Goal: Transaction & Acquisition: Purchase product/service

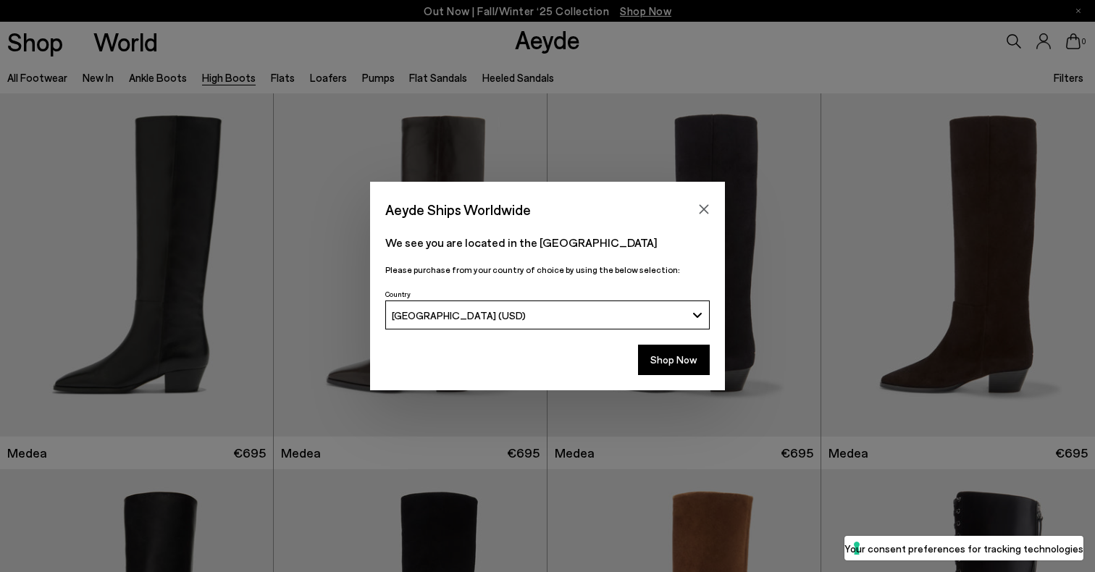
scroll to position [1674, 0]
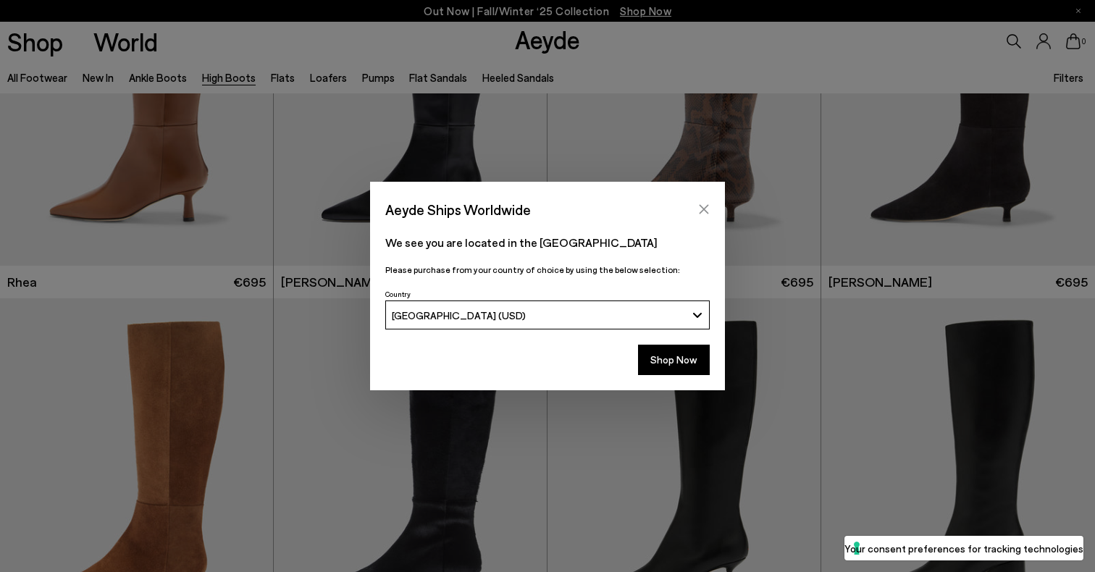
click at [705, 206] on icon "Close" at bounding box center [704, 209] width 12 height 12
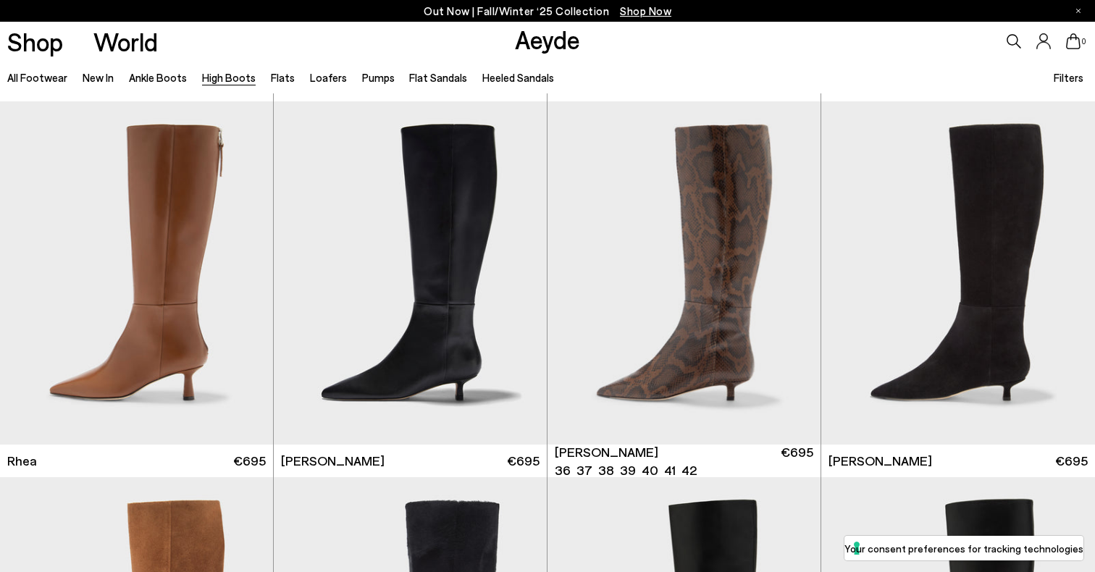
scroll to position [1489, 0]
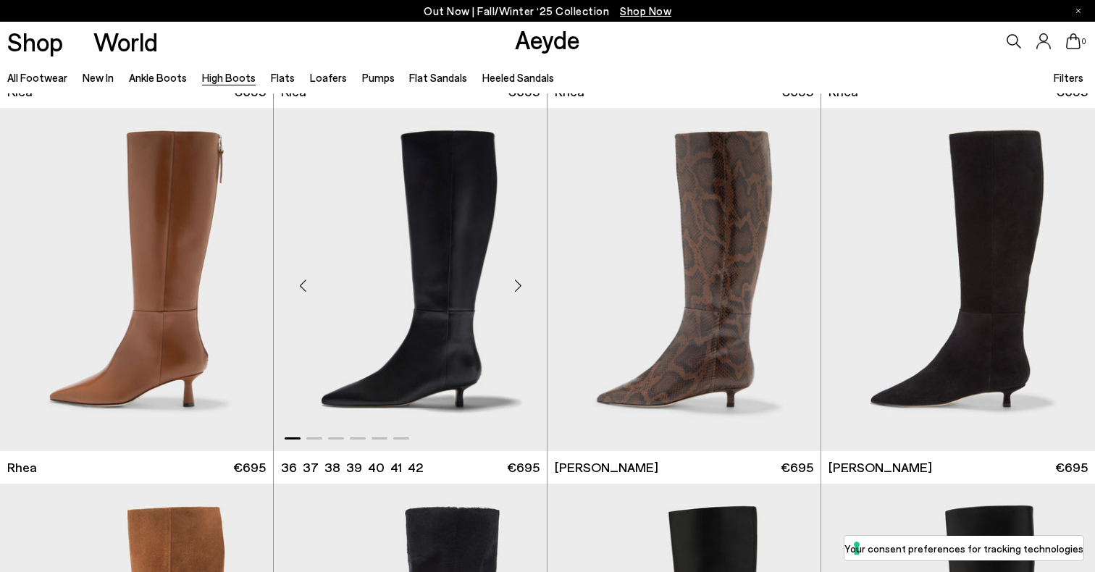
click at [475, 313] on img "1 / 6" at bounding box center [410, 279] width 273 height 343
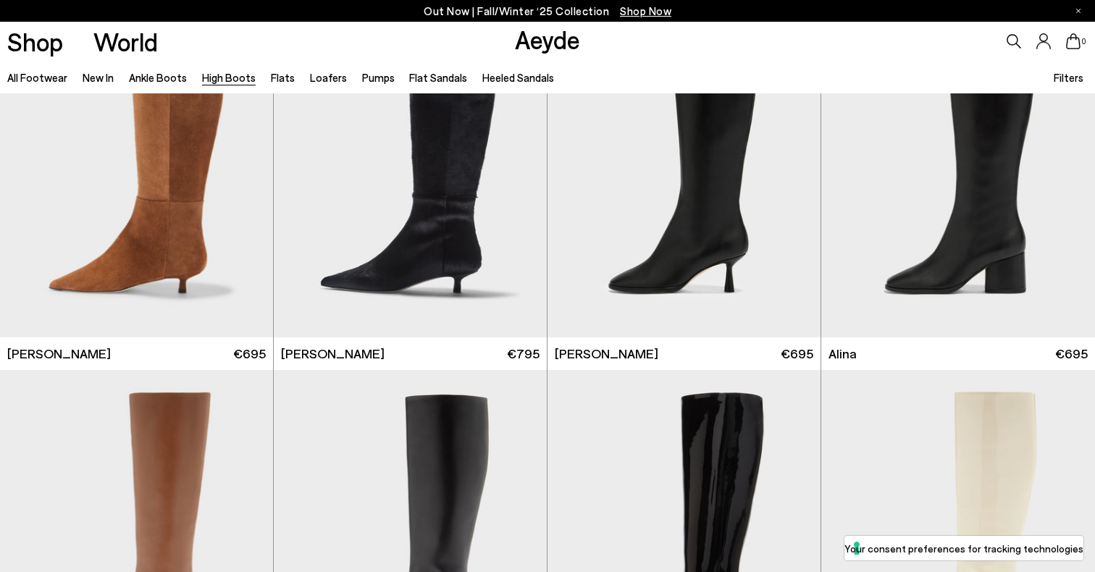
scroll to position [1970, 0]
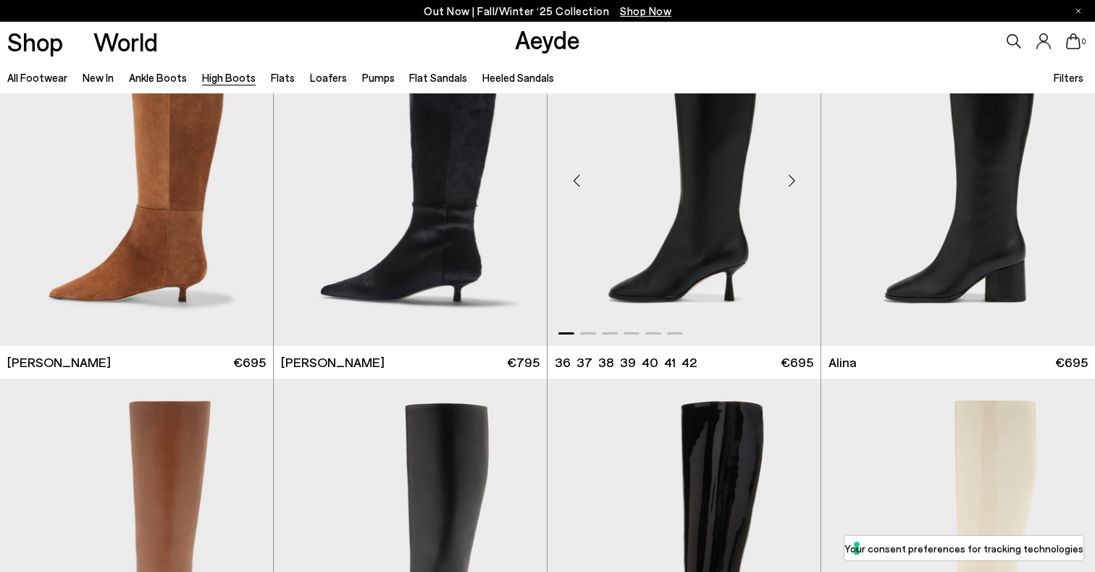
click at [637, 192] on img "1 / 6" at bounding box center [683, 174] width 273 height 343
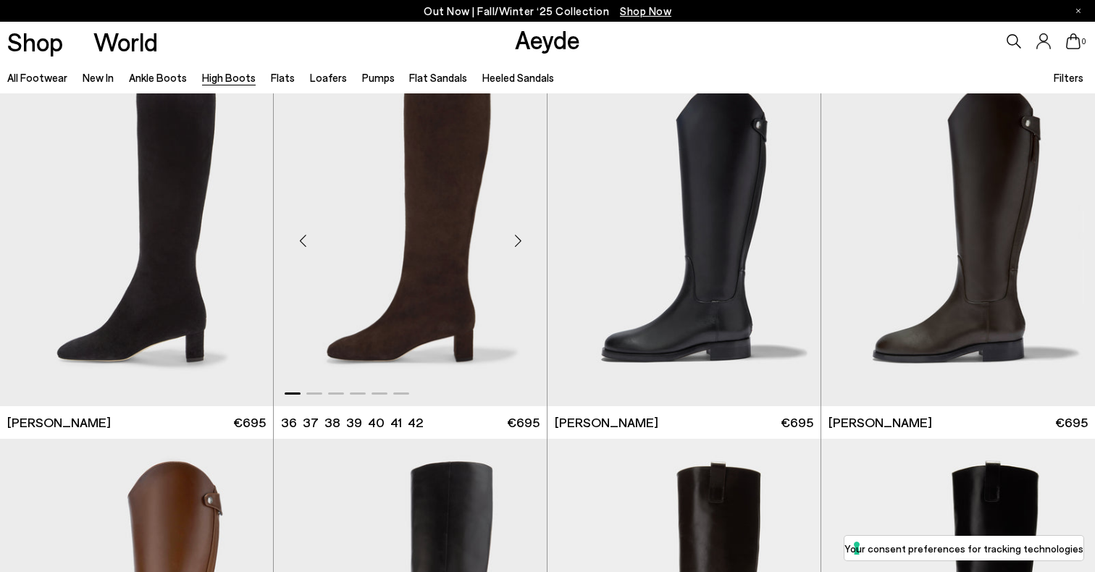
scroll to position [2663, 0]
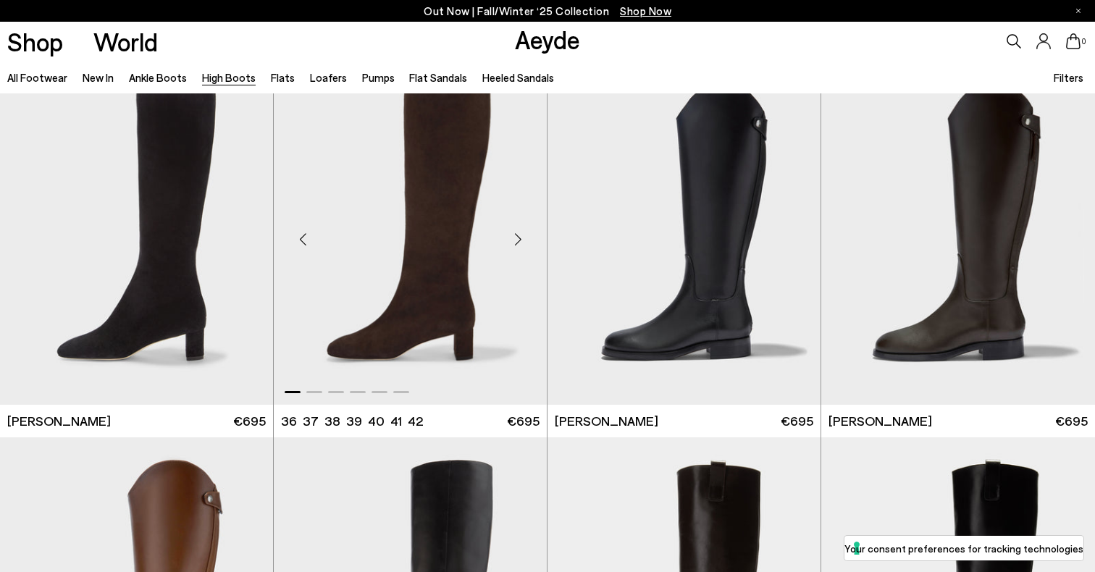
click at [517, 221] on div "Next slide" at bounding box center [517, 238] width 43 height 43
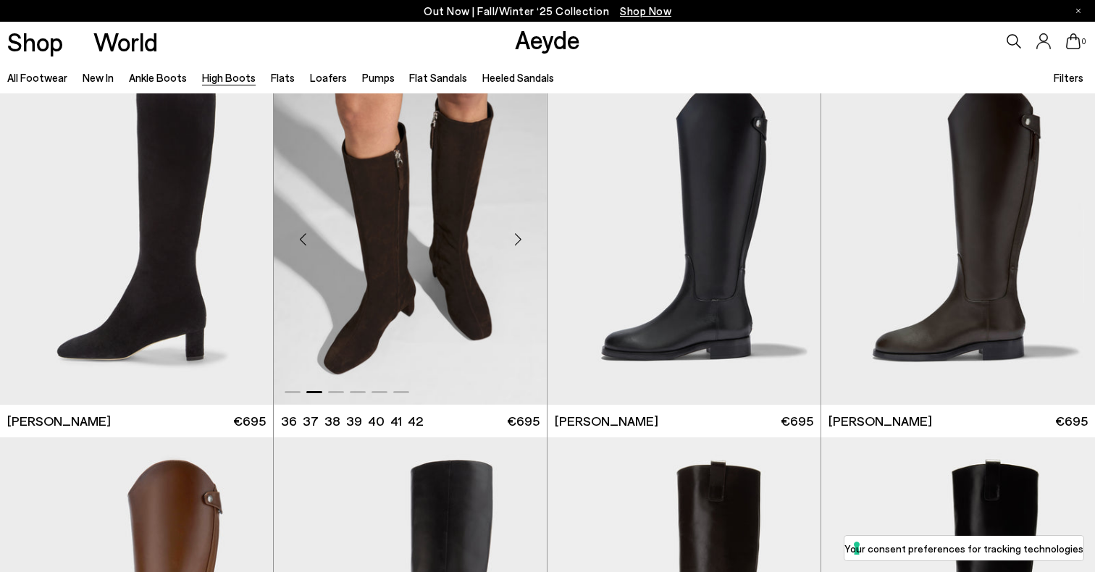
click at [516, 222] on div "Next slide" at bounding box center [517, 238] width 43 height 43
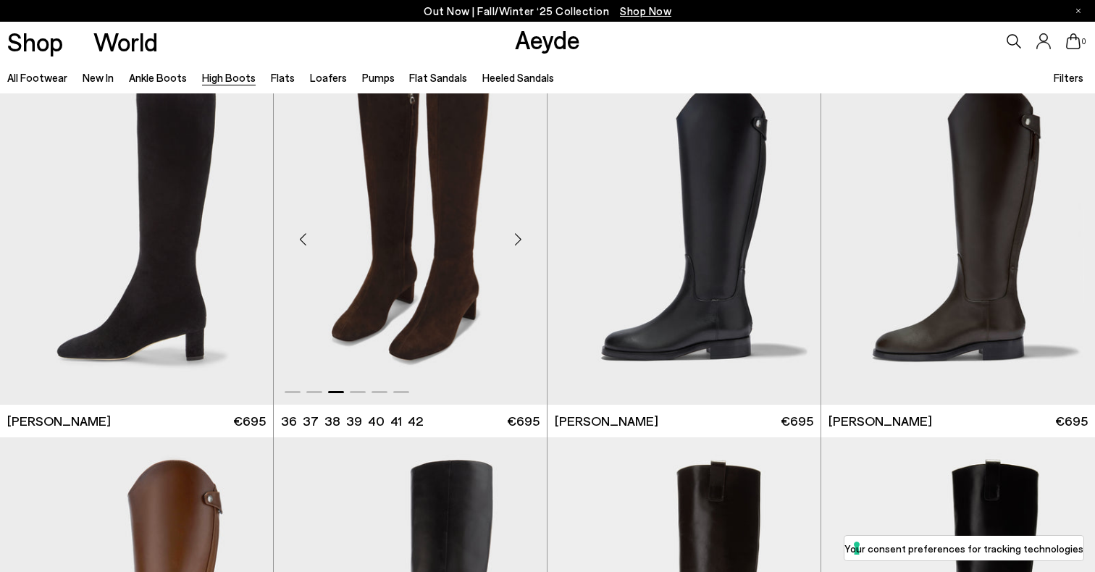
click at [516, 222] on div "Next slide" at bounding box center [517, 238] width 43 height 43
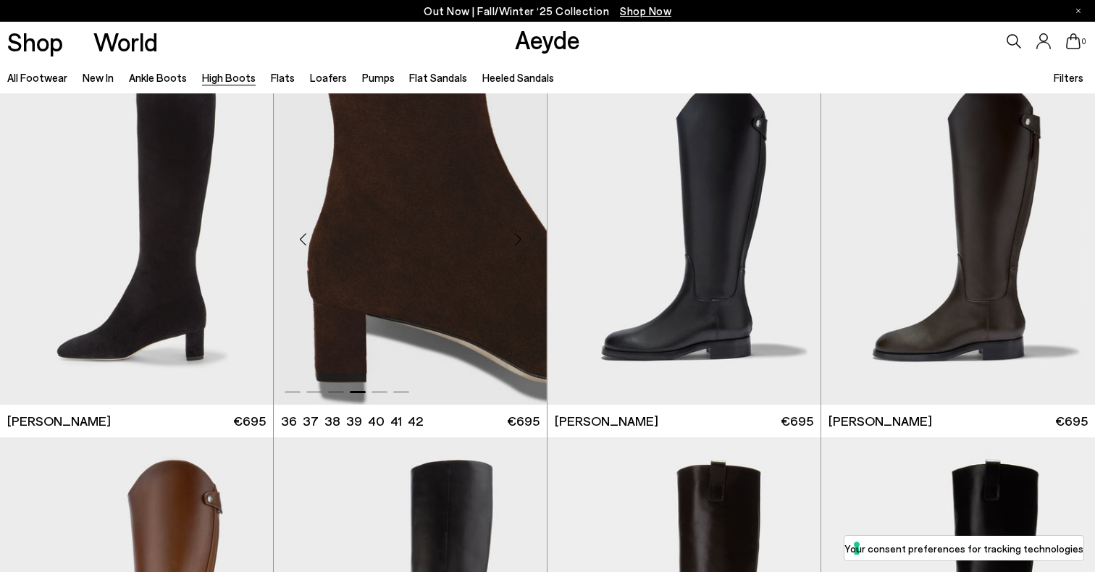
click at [492, 286] on img "4 / 6" at bounding box center [410, 233] width 273 height 343
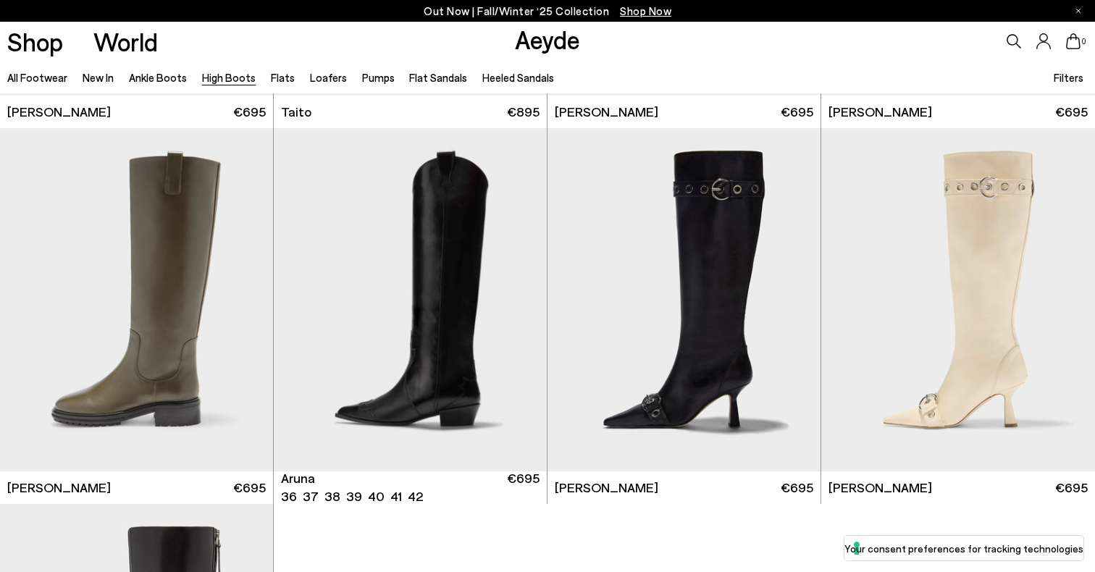
scroll to position [3343, 0]
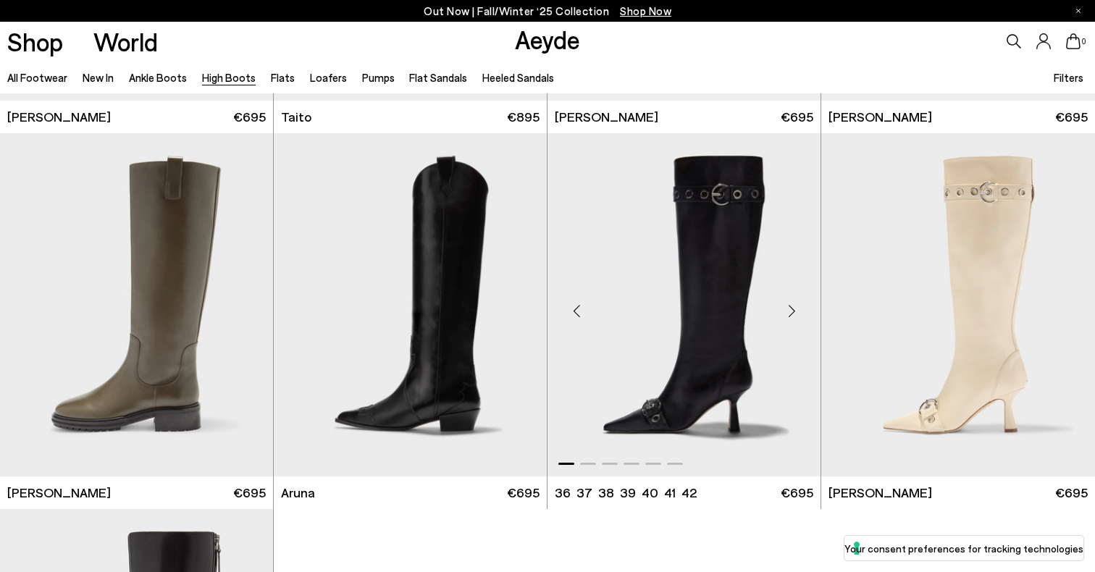
click at [687, 199] on img "1 / 6" at bounding box center [683, 304] width 273 height 343
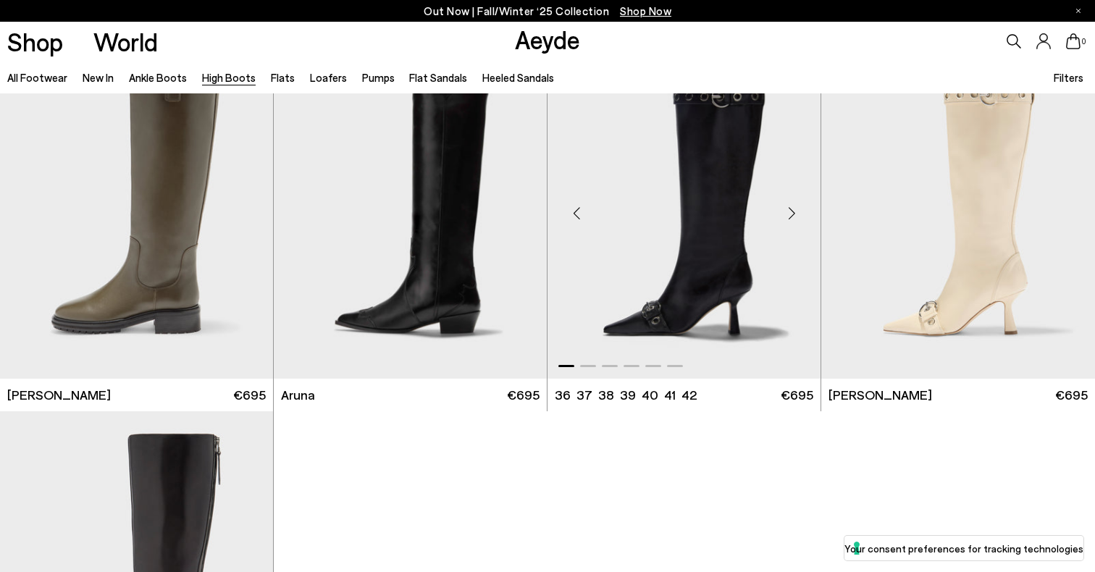
scroll to position [3442, 0]
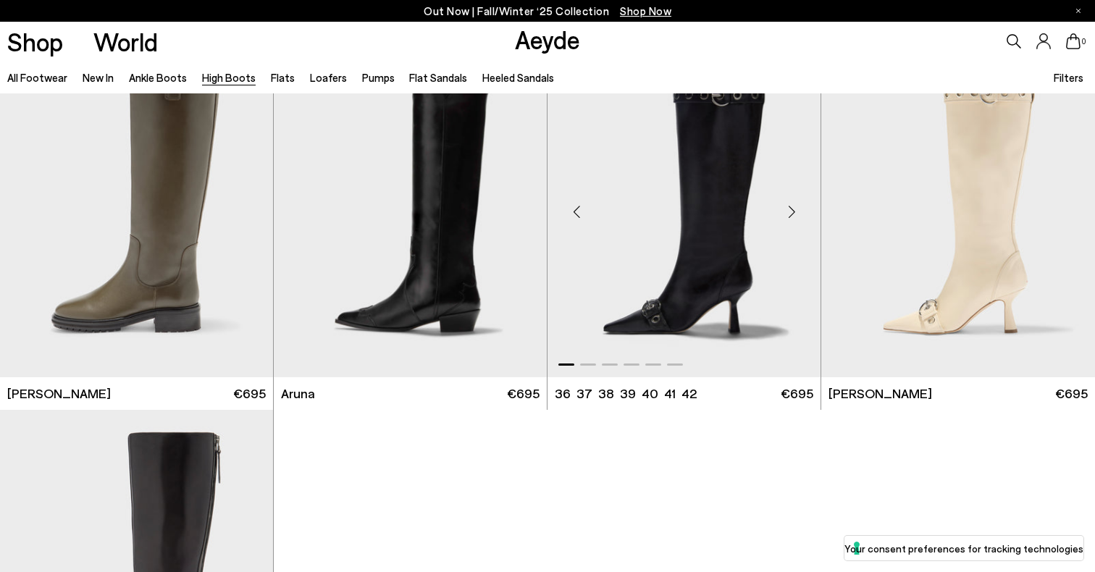
click at [799, 203] on div "Next slide" at bounding box center [791, 211] width 43 height 43
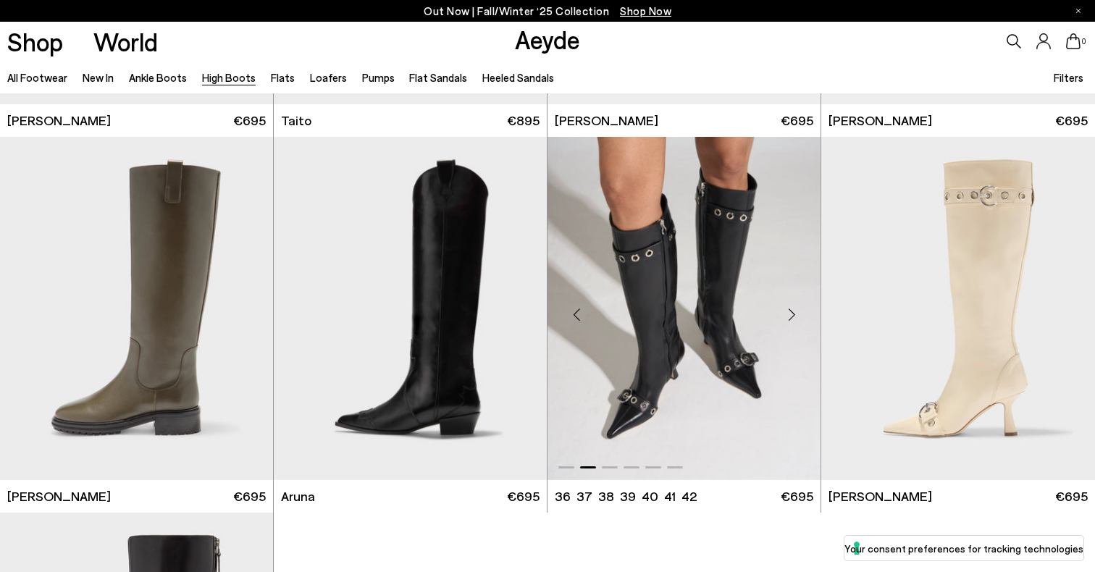
scroll to position [3344, 0]
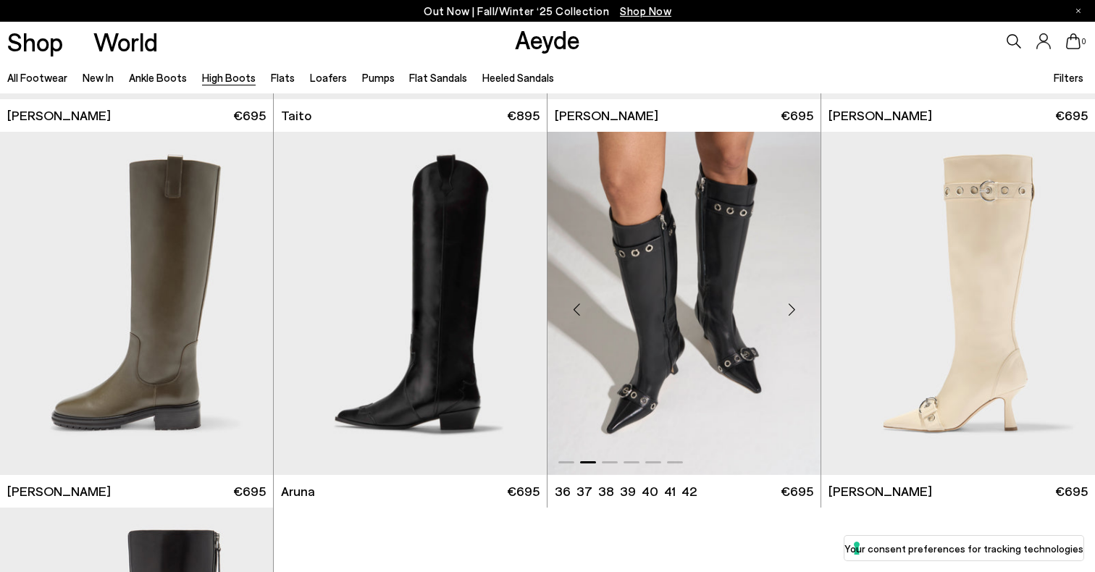
click at [729, 346] on img "2 / 6" at bounding box center [683, 303] width 273 height 343
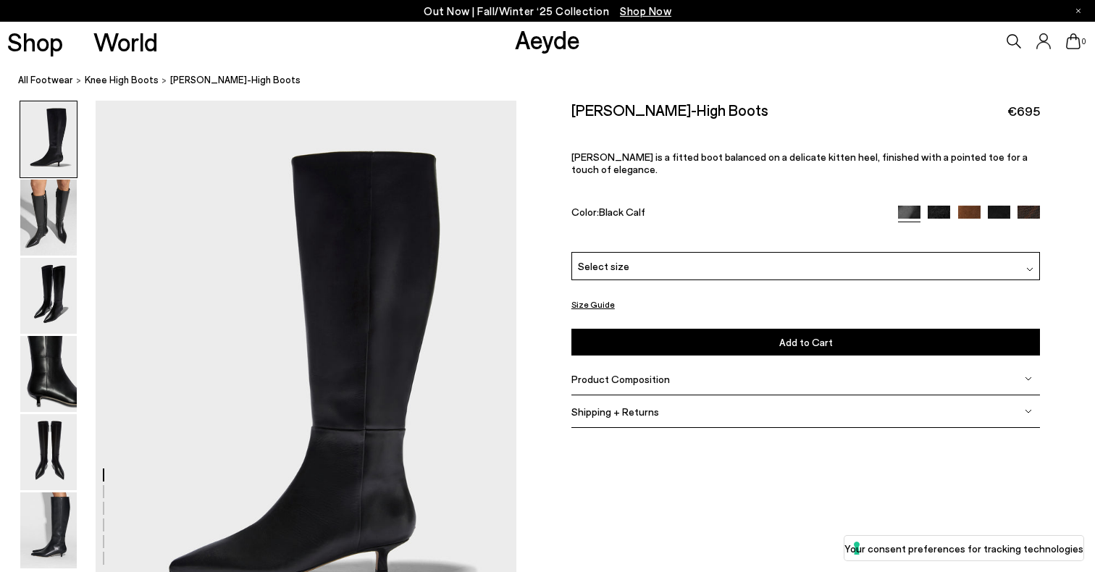
click at [514, 289] on img at bounding box center [547, 286] width 94 height 32
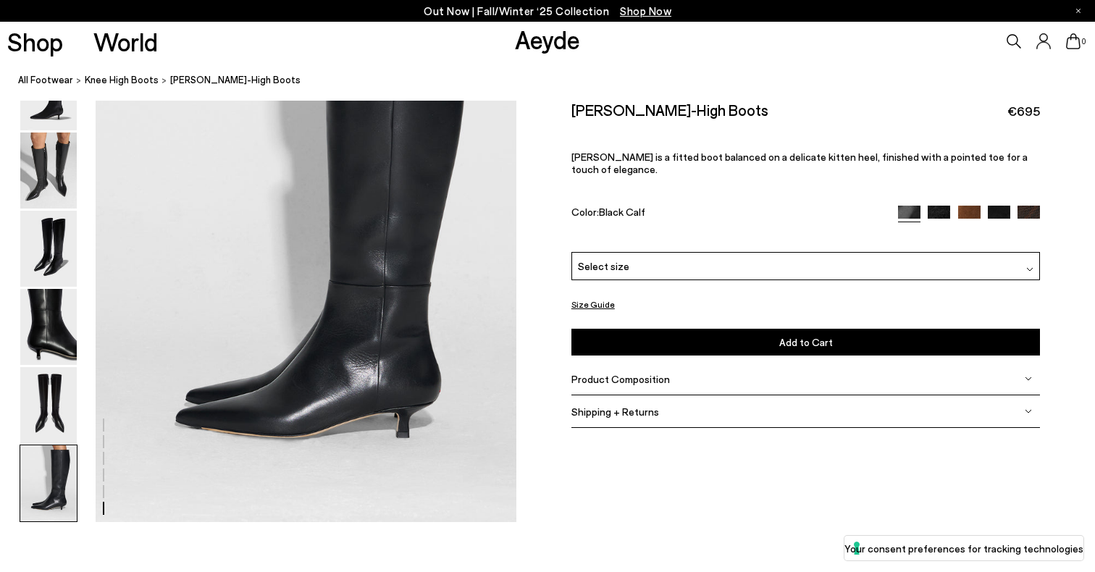
scroll to position [2963, 0]
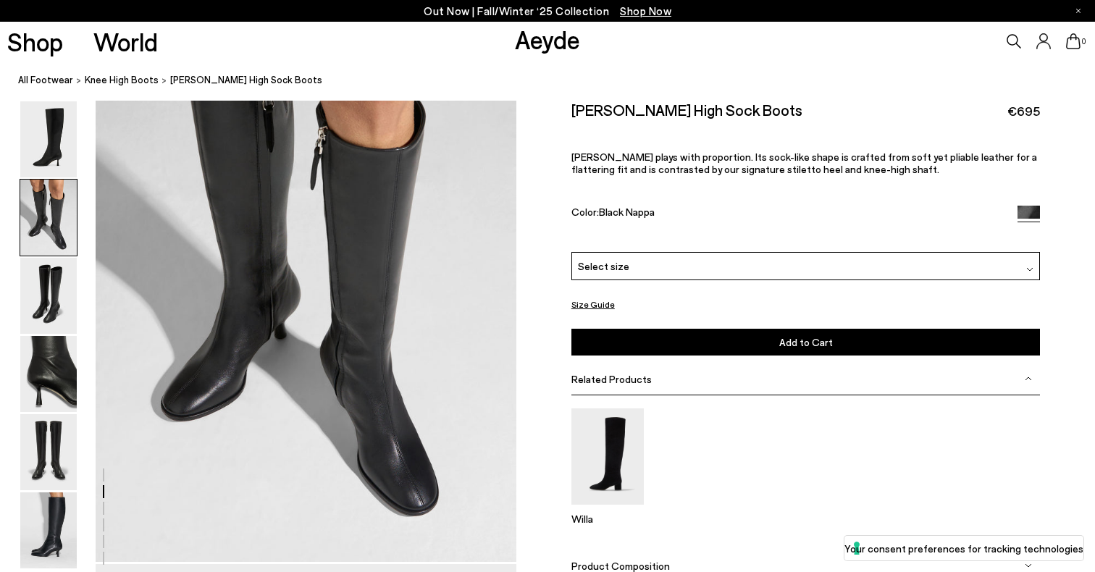
scroll to position [665, 0]
click at [600, 264] on span "Select size" at bounding box center [603, 266] width 51 height 15
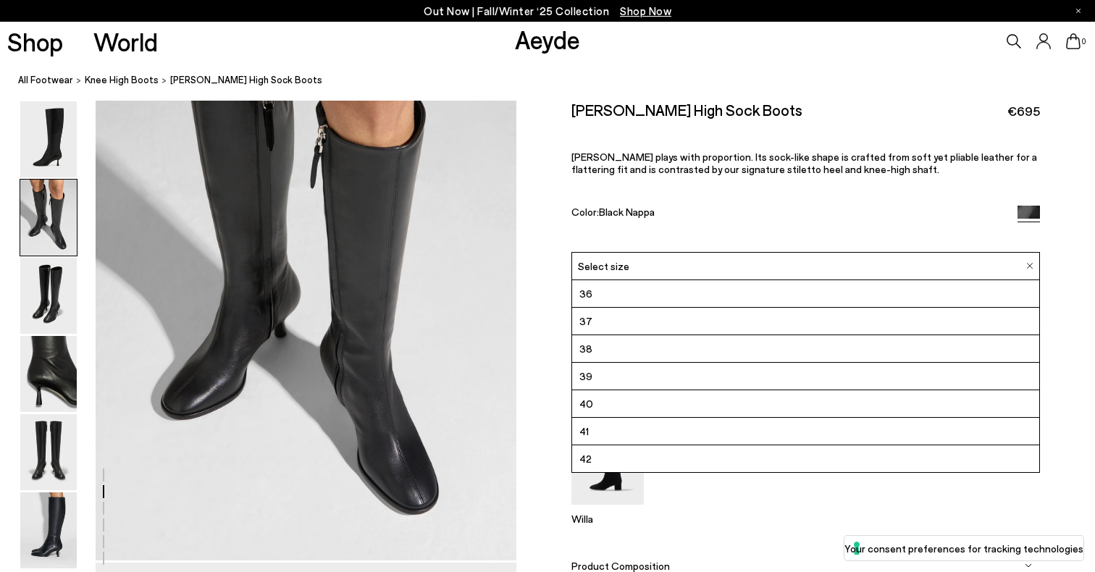
click at [613, 290] on li "36" at bounding box center [806, 294] width 468 height 28
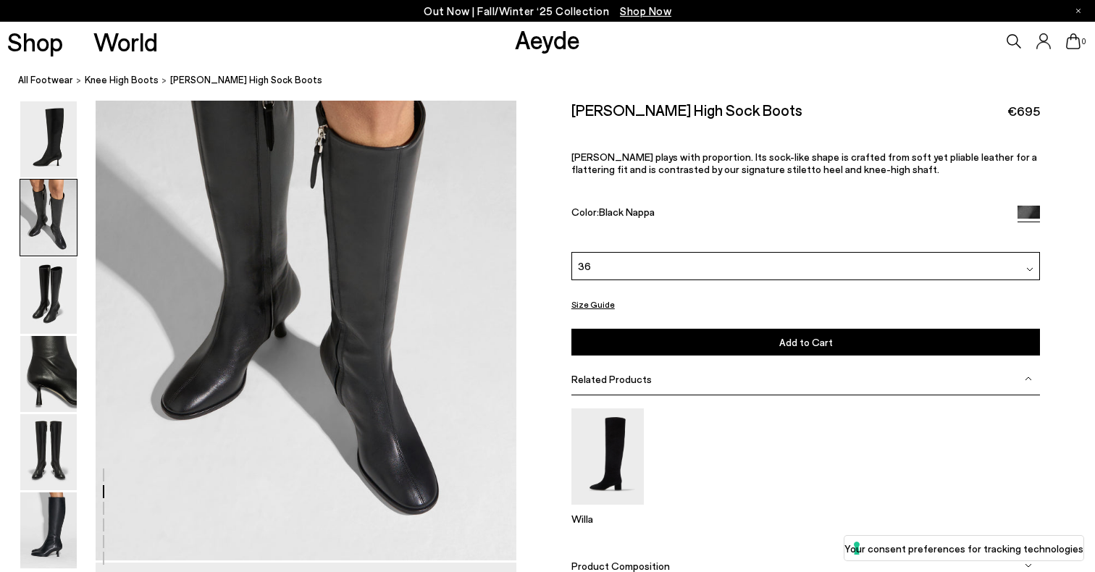
click at [618, 339] on button "Add to Cart Select a Size First" at bounding box center [805, 342] width 469 height 27
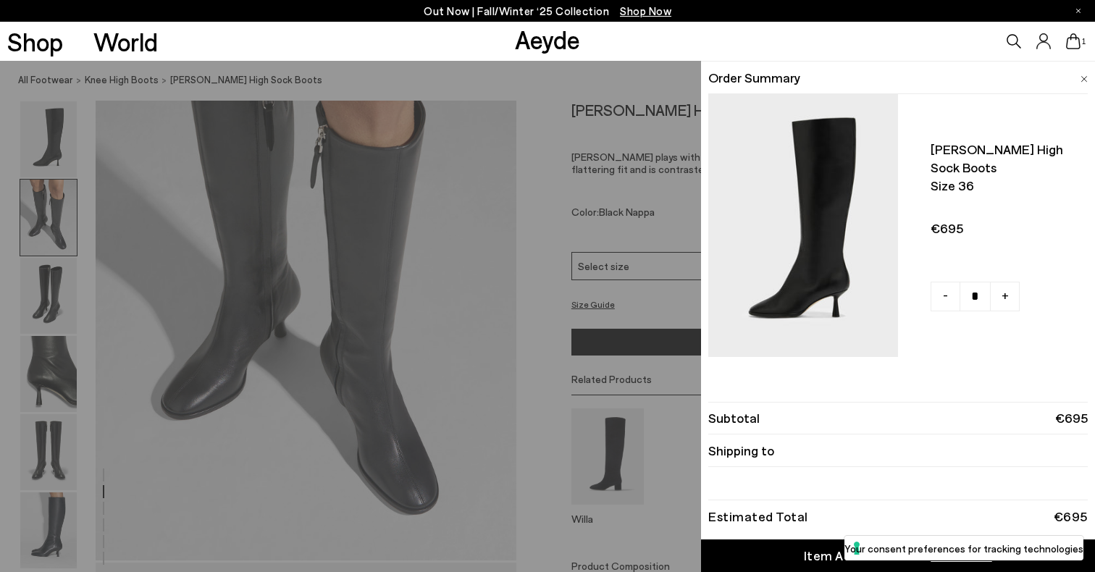
click at [354, 280] on div "Quick Add Color Size View Details Order Summary Catherine high sock boots Size …" at bounding box center [547, 316] width 1095 height 511
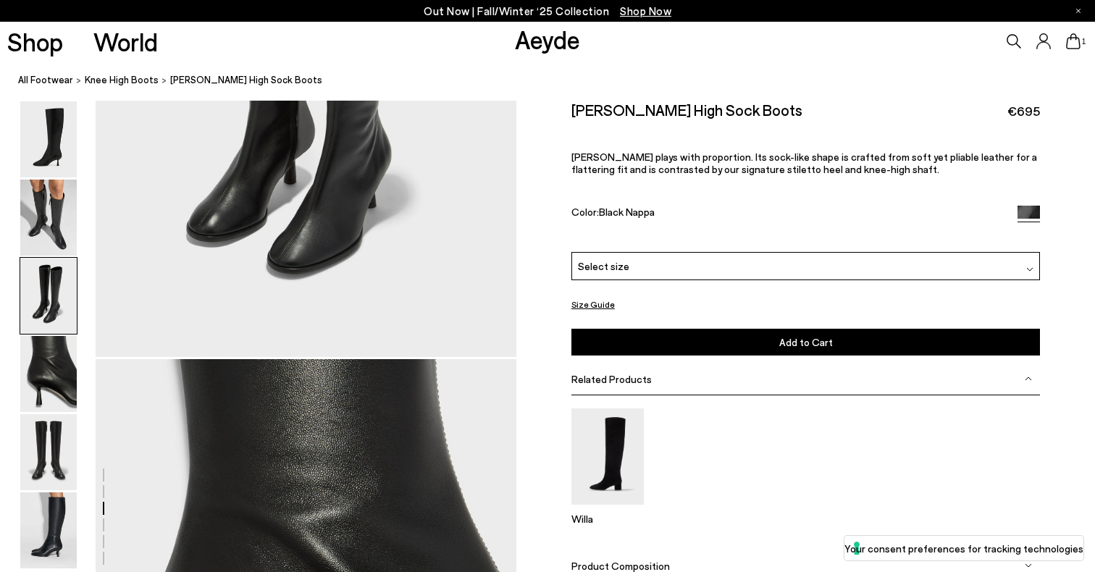
scroll to position [1433, 0]
click at [588, 309] on button "Size Guide" at bounding box center [592, 304] width 43 height 18
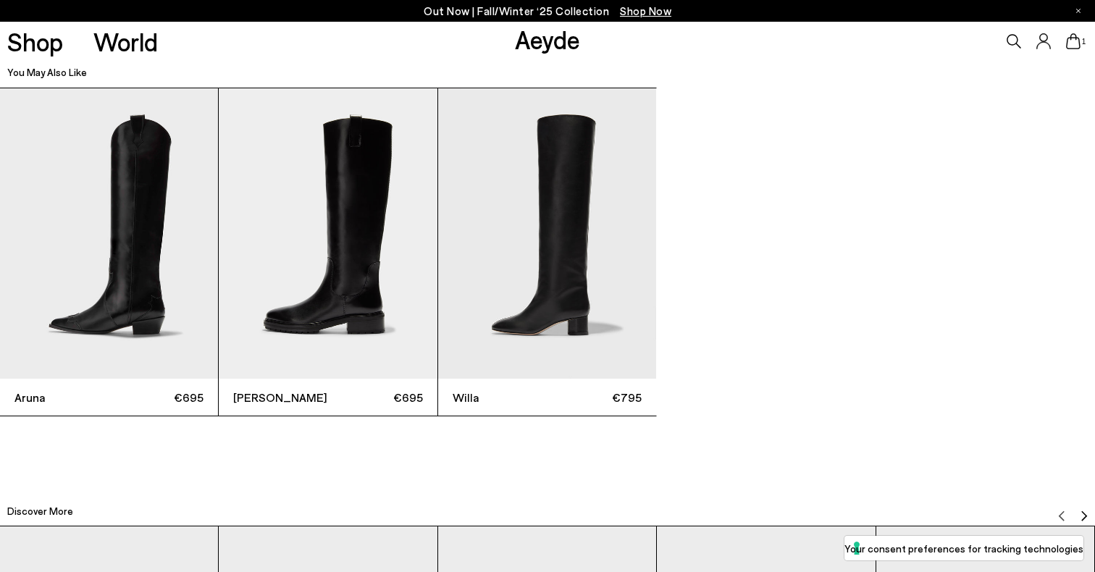
scroll to position [3499, 0]
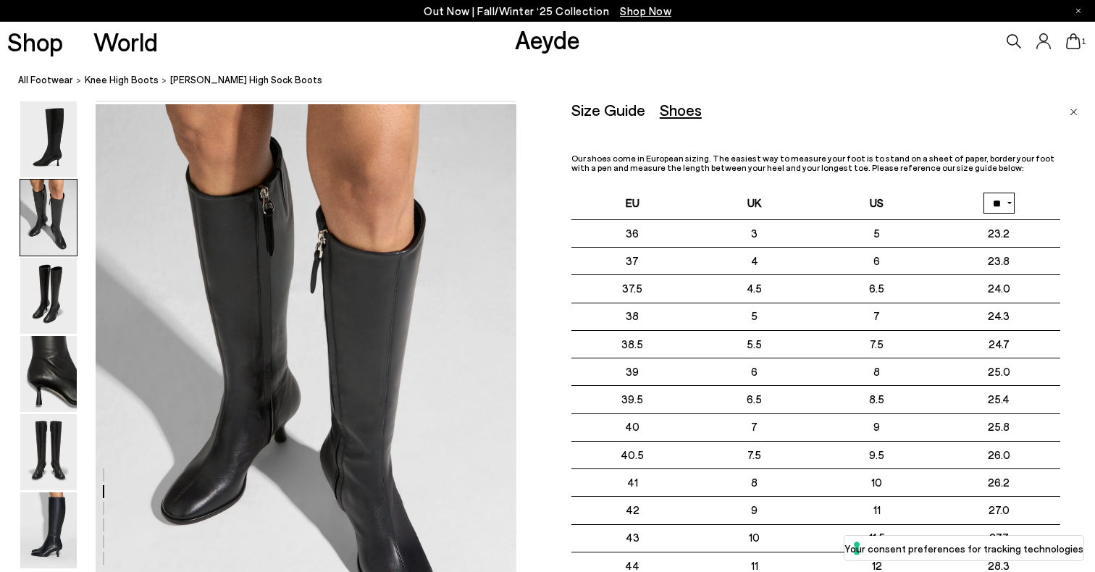
scroll to position [501, 0]
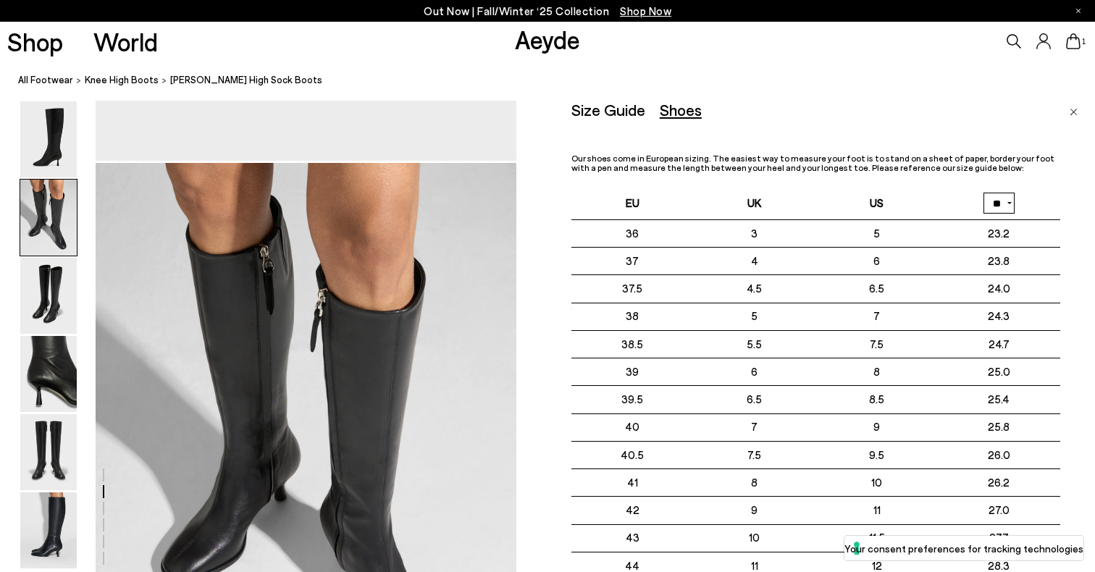
click at [613, 117] on div "Size Guide" at bounding box center [608, 110] width 74 height 18
click at [624, 107] on div "Size Guide" at bounding box center [608, 110] width 74 height 18
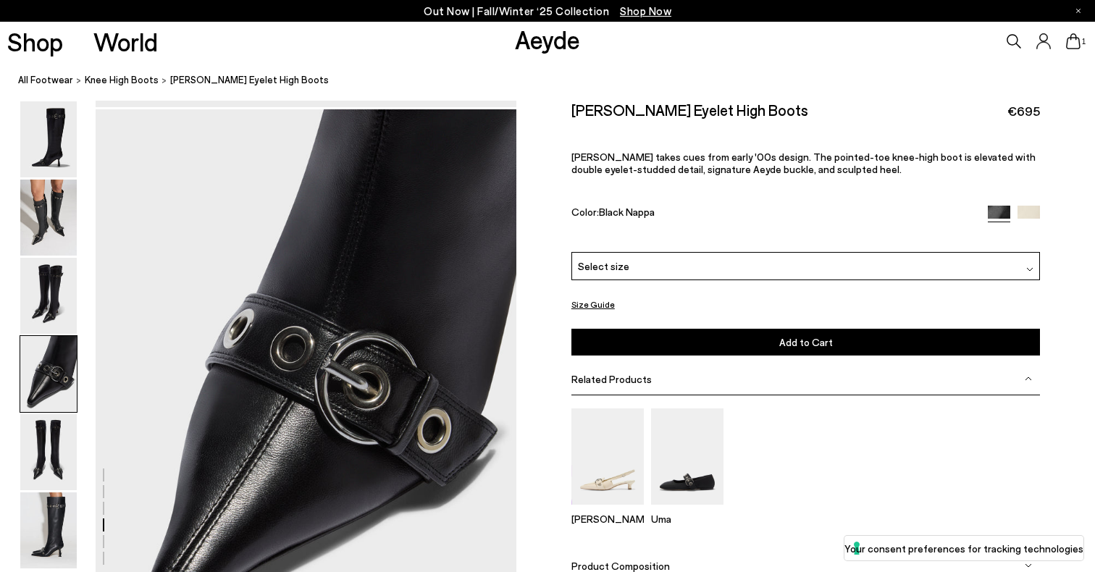
scroll to position [1764, 0]
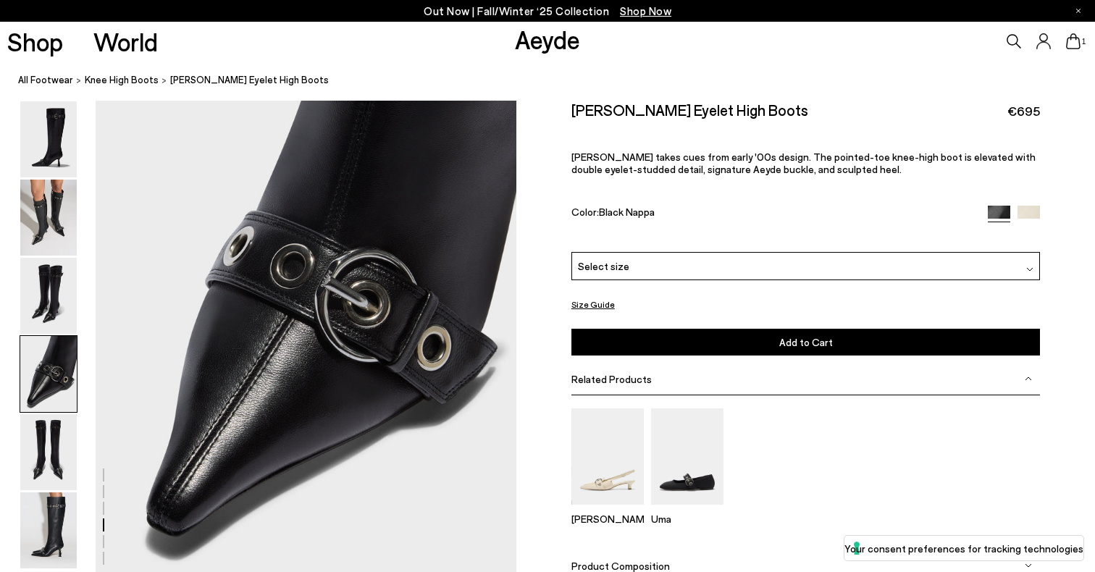
click at [635, 259] on div "Select size" at bounding box center [805, 266] width 469 height 28
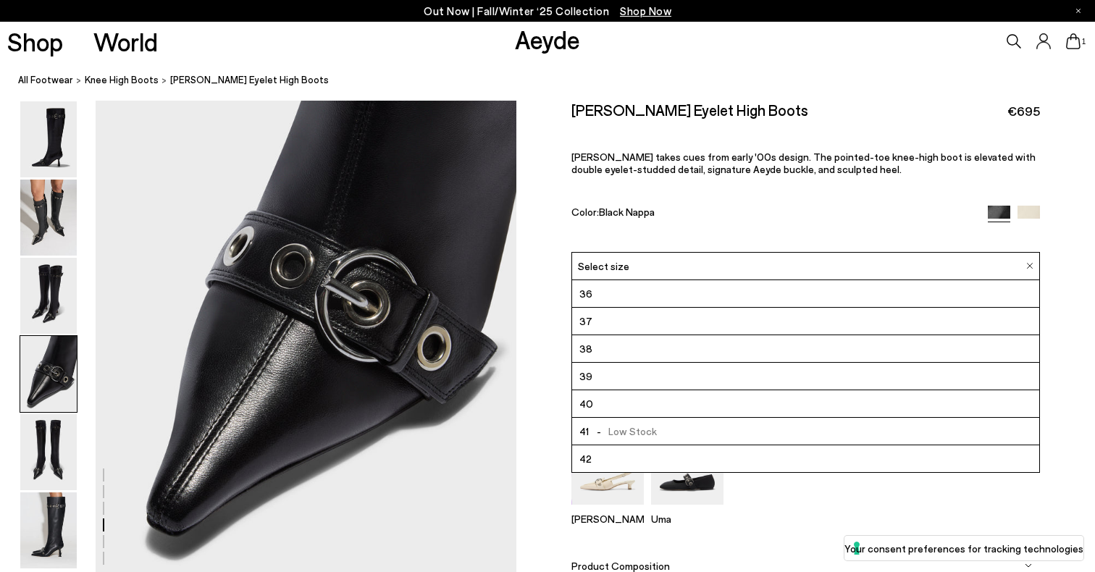
click at [636, 288] on li "36" at bounding box center [806, 294] width 468 height 28
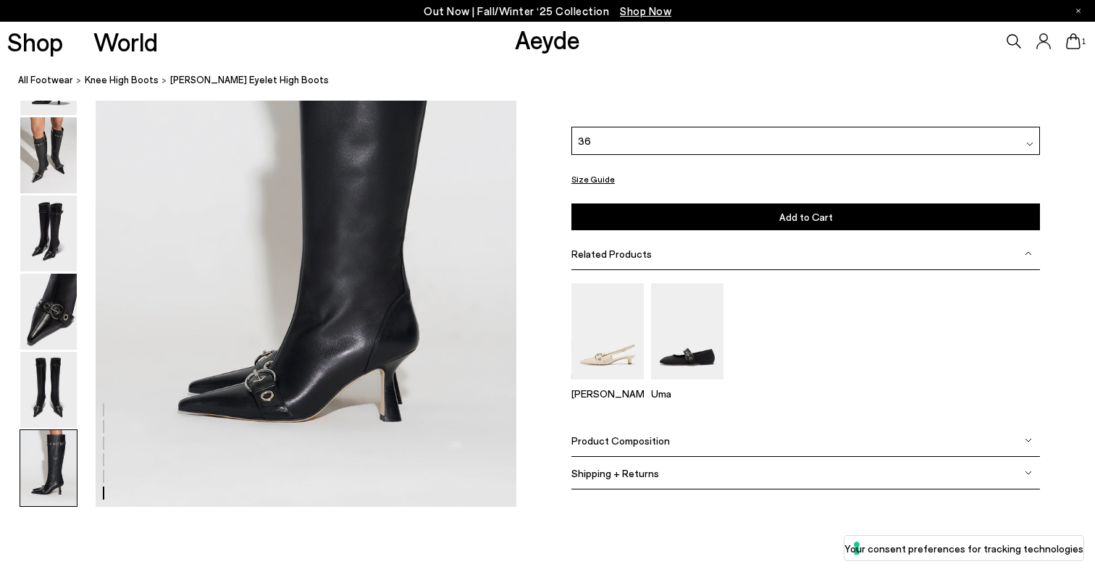
scroll to position [2976, 0]
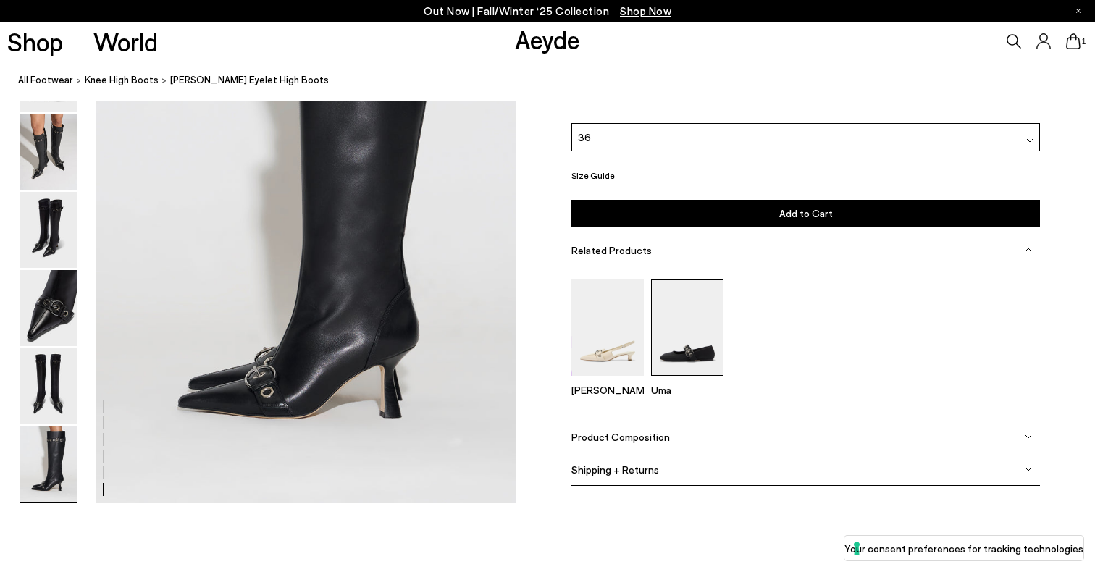
click at [652, 340] on img at bounding box center [687, 328] width 72 height 96
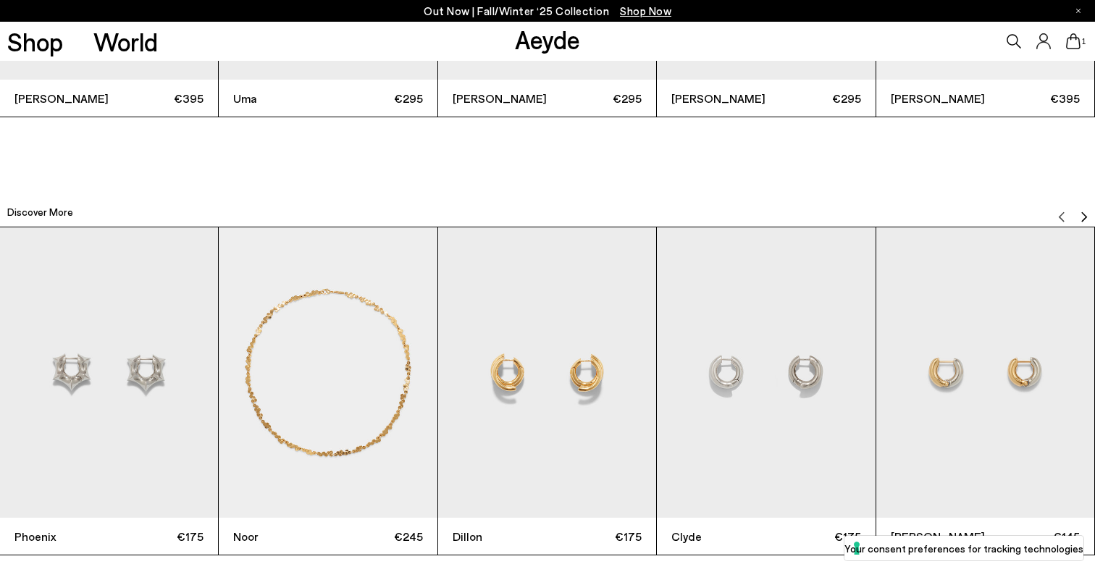
scroll to position [3698, 0]
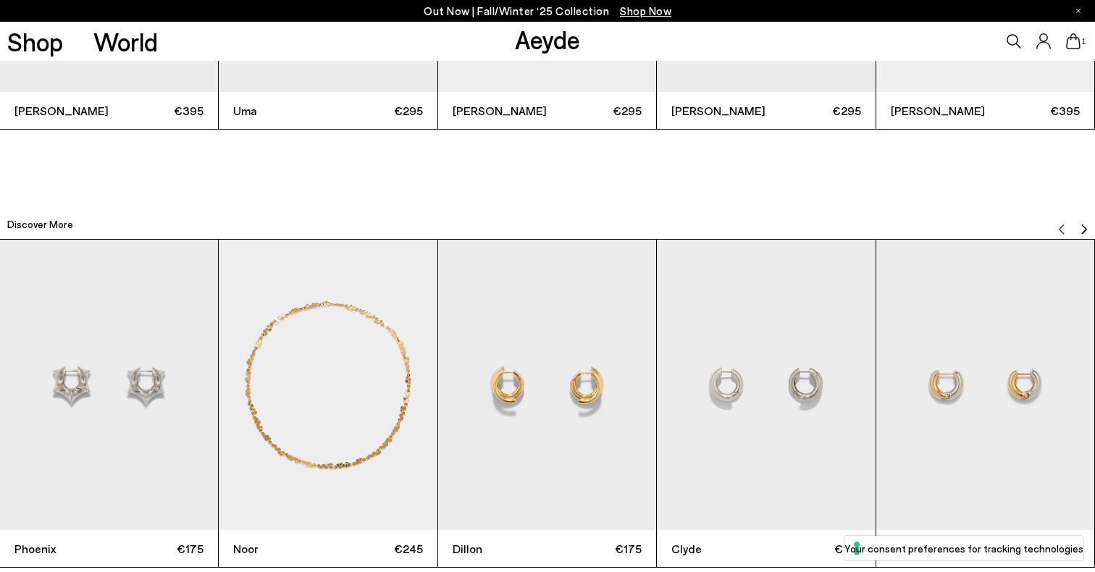
click at [1086, 227] on img "Next slide" at bounding box center [1084, 230] width 12 height 12
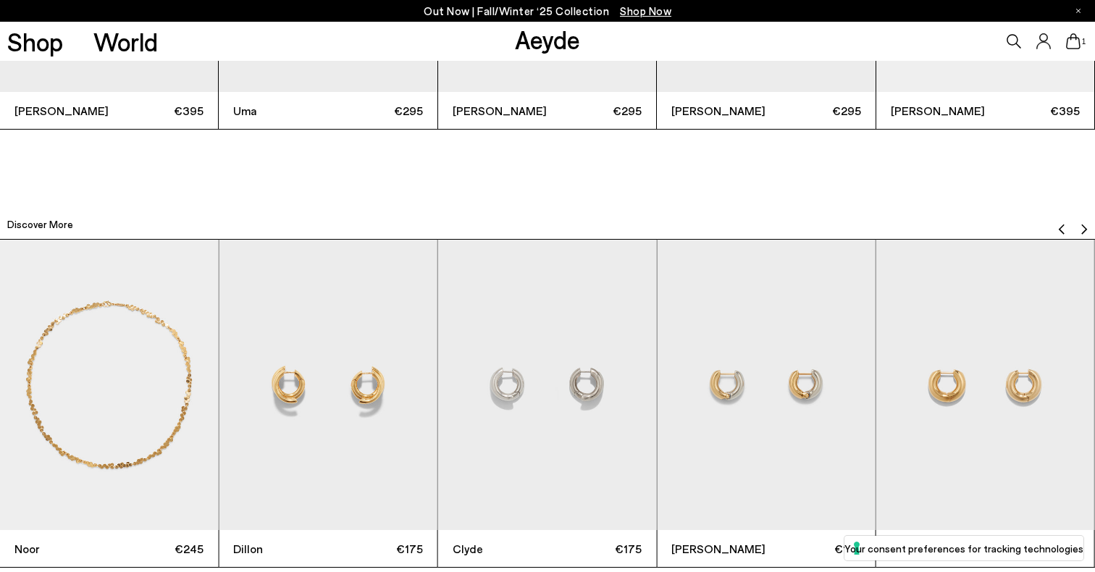
click at [1086, 227] on img "Next slide" at bounding box center [1084, 230] width 12 height 12
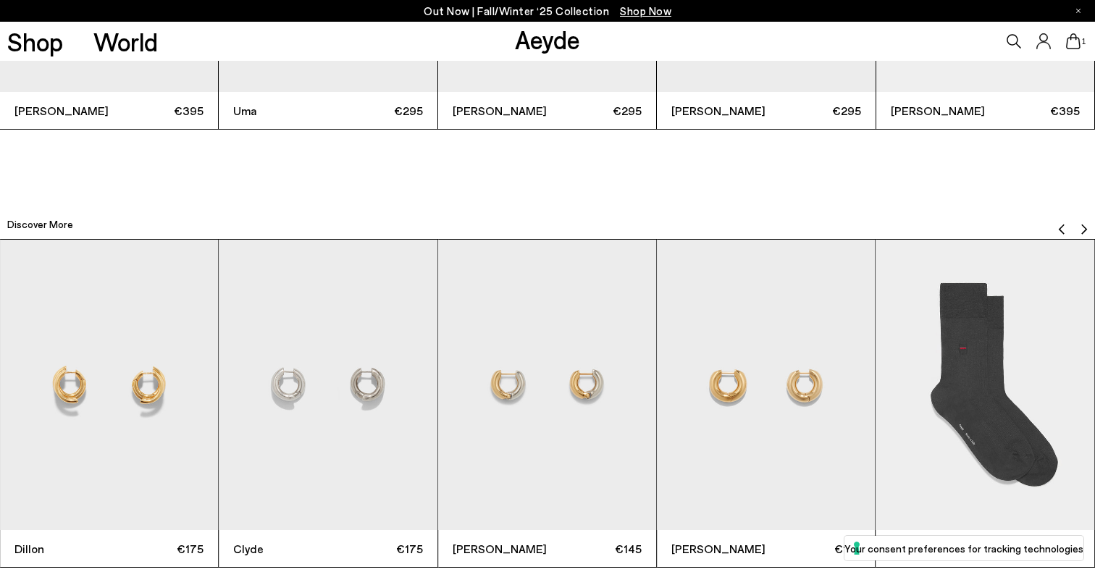
click at [1086, 227] on img "Next slide" at bounding box center [1084, 230] width 12 height 12
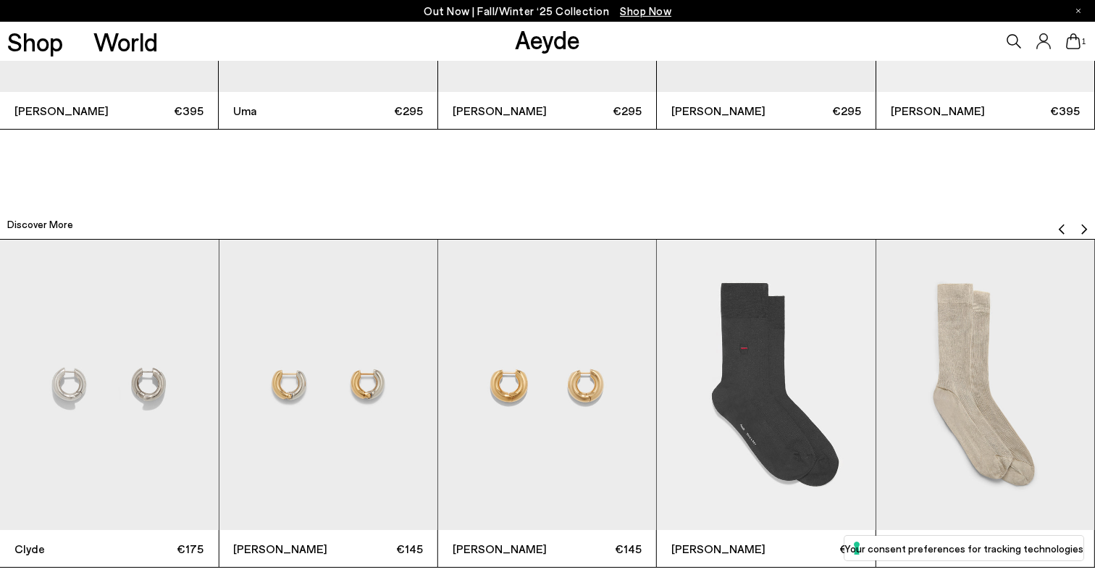
click at [1057, 229] on img "Previous slide" at bounding box center [1062, 230] width 12 height 12
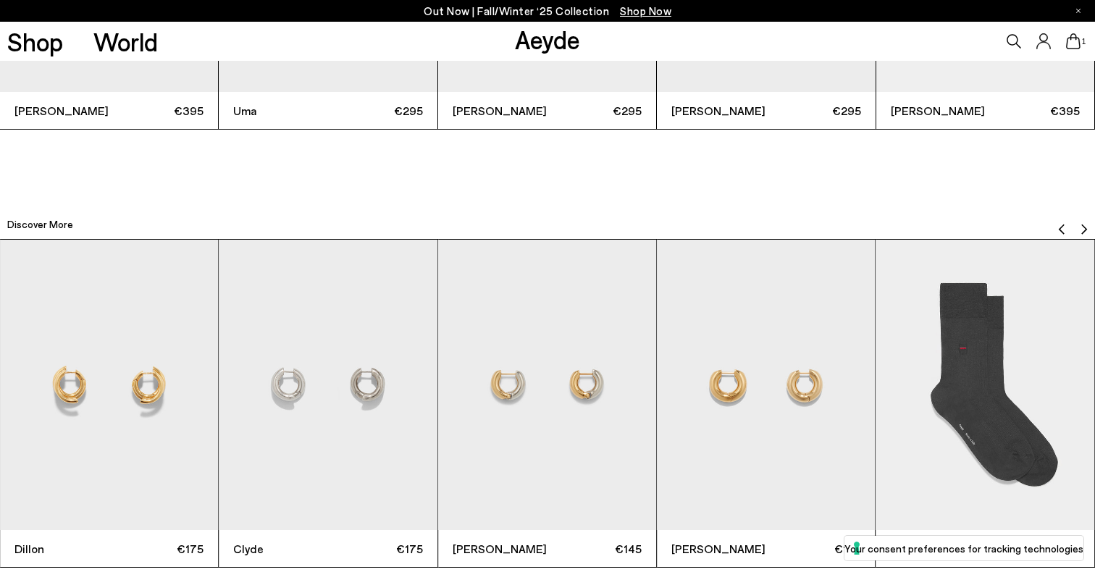
click at [1057, 229] on img "Previous slide" at bounding box center [1062, 230] width 12 height 12
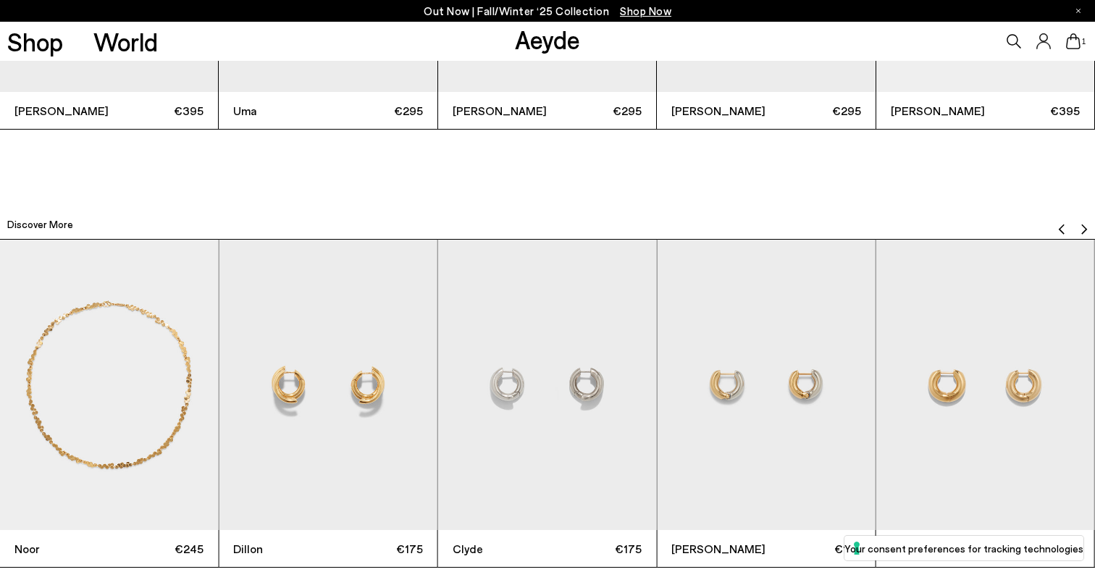
click at [1057, 229] on img "Previous slide" at bounding box center [1062, 230] width 12 height 12
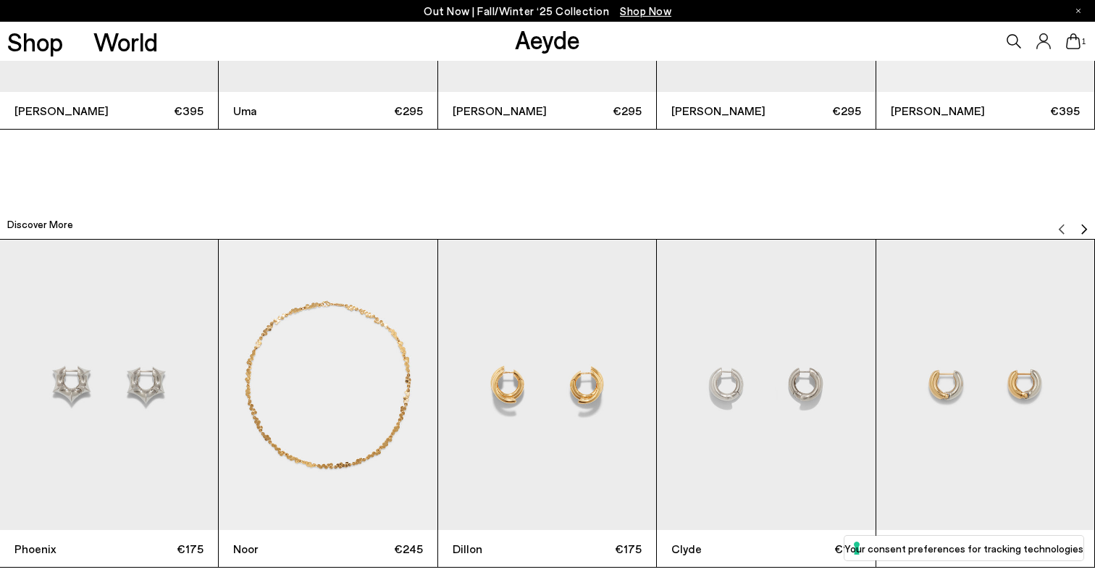
click at [820, 449] on img "4 / 12" at bounding box center [766, 385] width 218 height 291
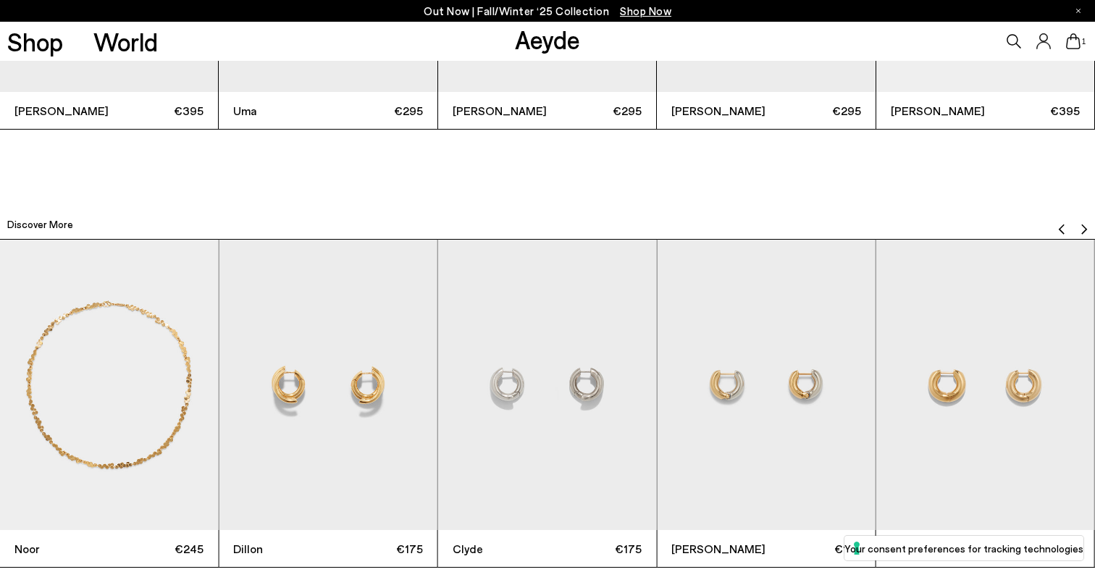
click at [572, 417] on img "4 / 12" at bounding box center [547, 385] width 218 height 291
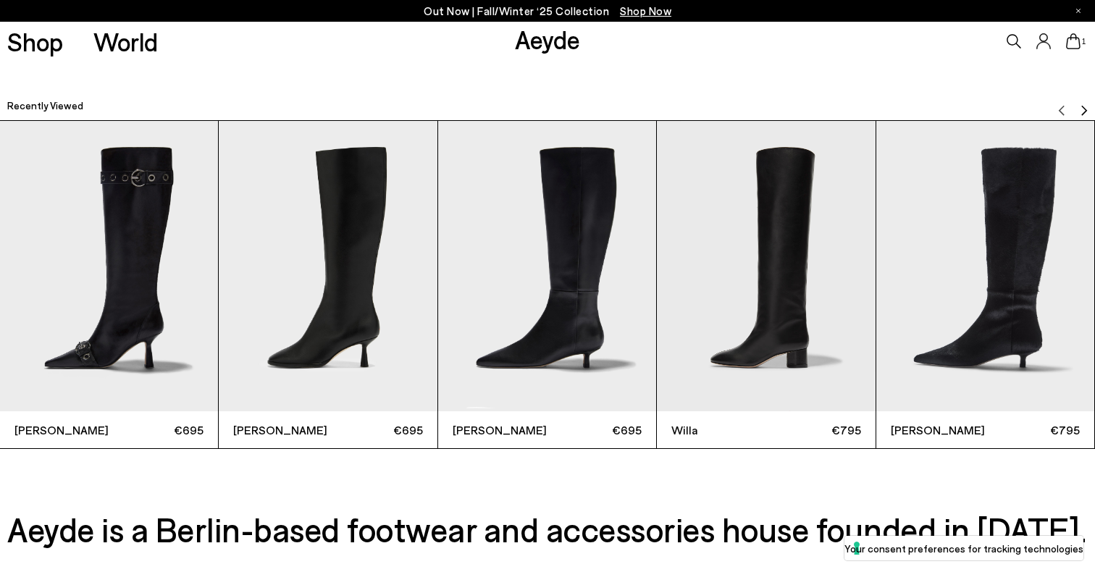
scroll to position [4261, 0]
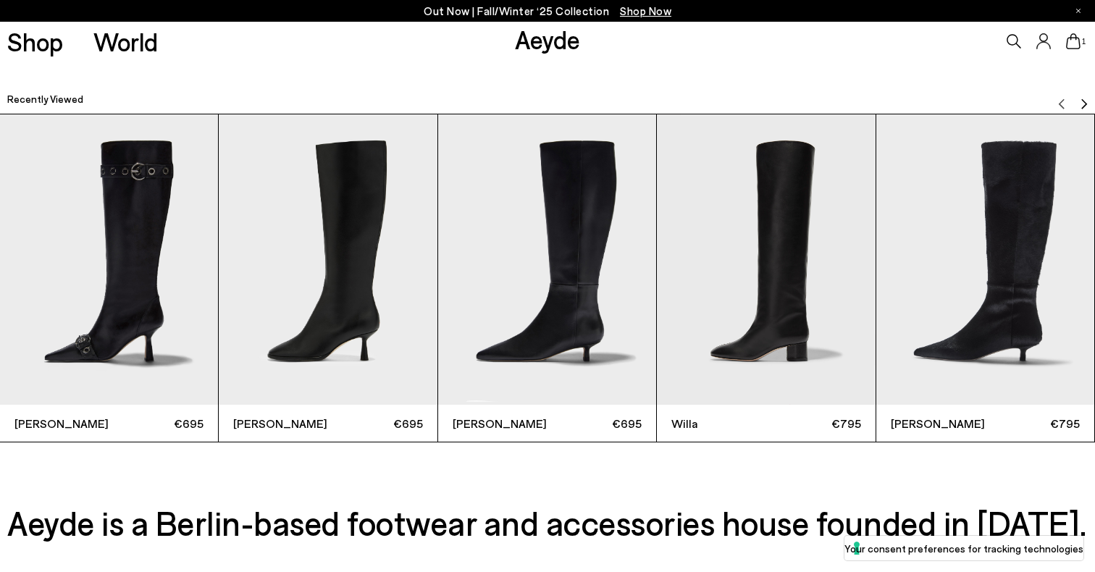
click at [406, 299] on img "2 / 6" at bounding box center [328, 259] width 218 height 291
click at [112, 379] on img "1 / 6" at bounding box center [109, 259] width 218 height 291
click at [169, 258] on img "1 / 6" at bounding box center [109, 259] width 218 height 291
click at [159, 230] on img "1 / 6" at bounding box center [109, 259] width 218 height 291
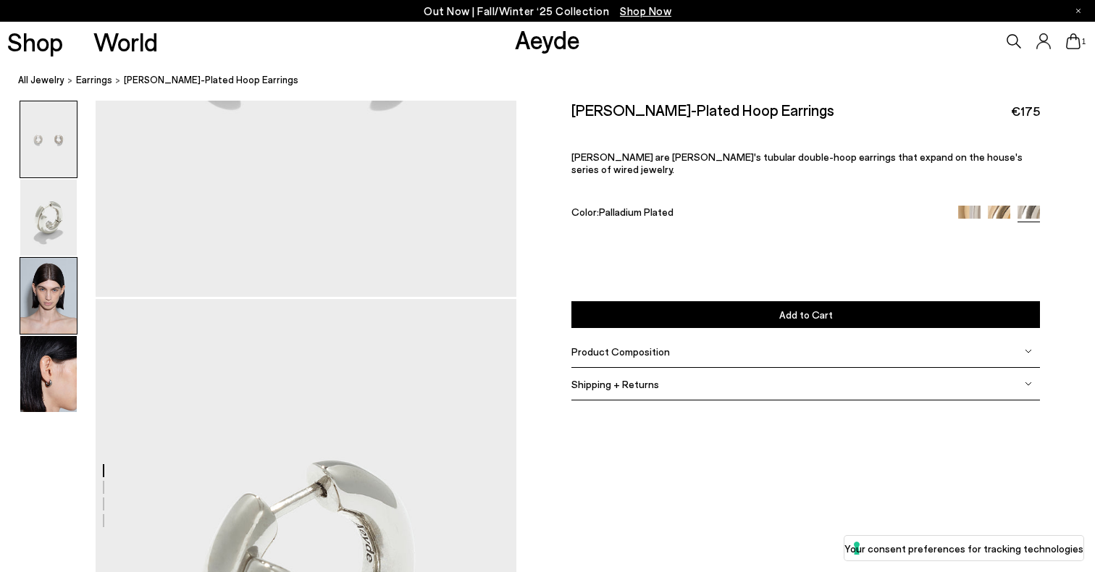
click at [27, 269] on img at bounding box center [48, 296] width 56 height 76
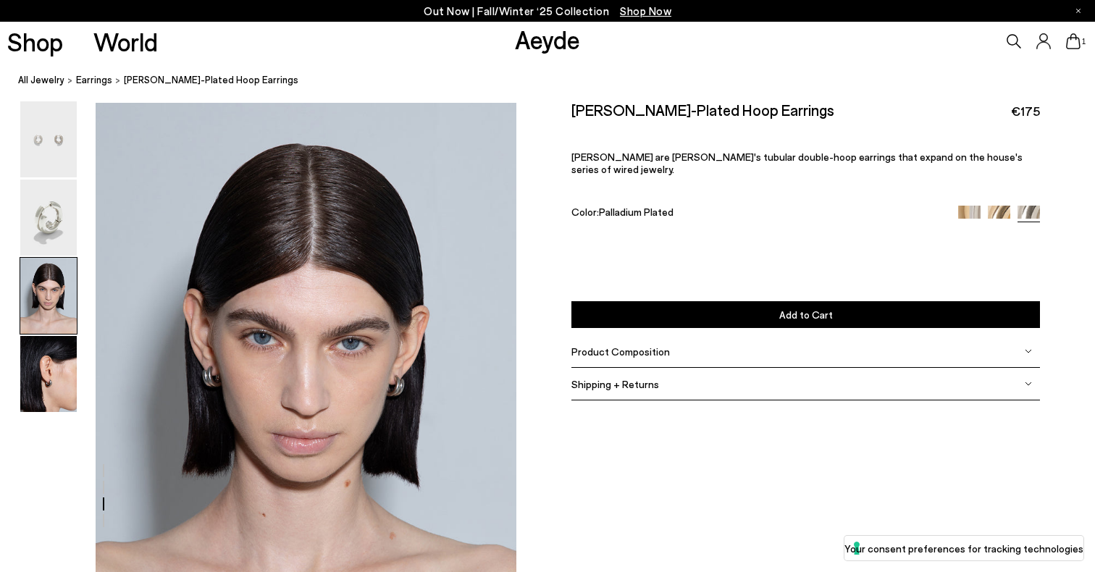
scroll to position [1038, 0]
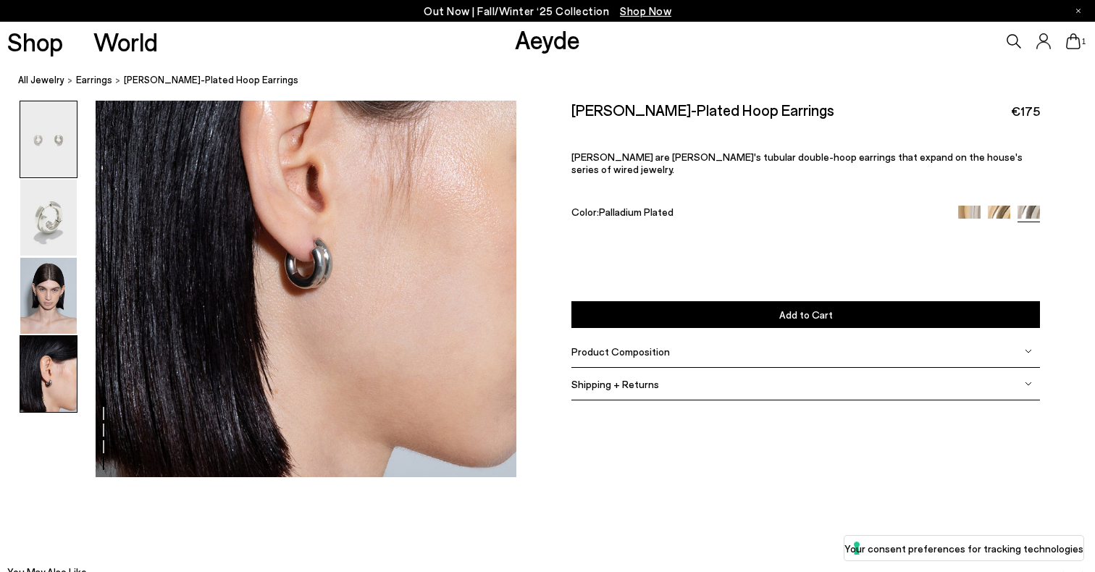
click at [46, 175] on img at bounding box center [48, 139] width 56 height 76
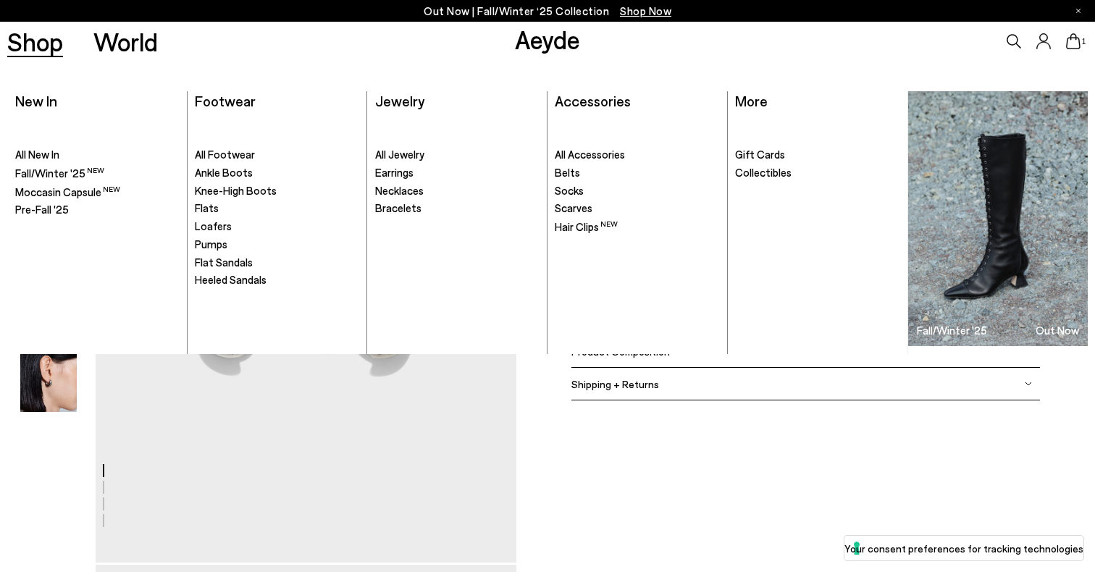
scroll to position [0, 0]
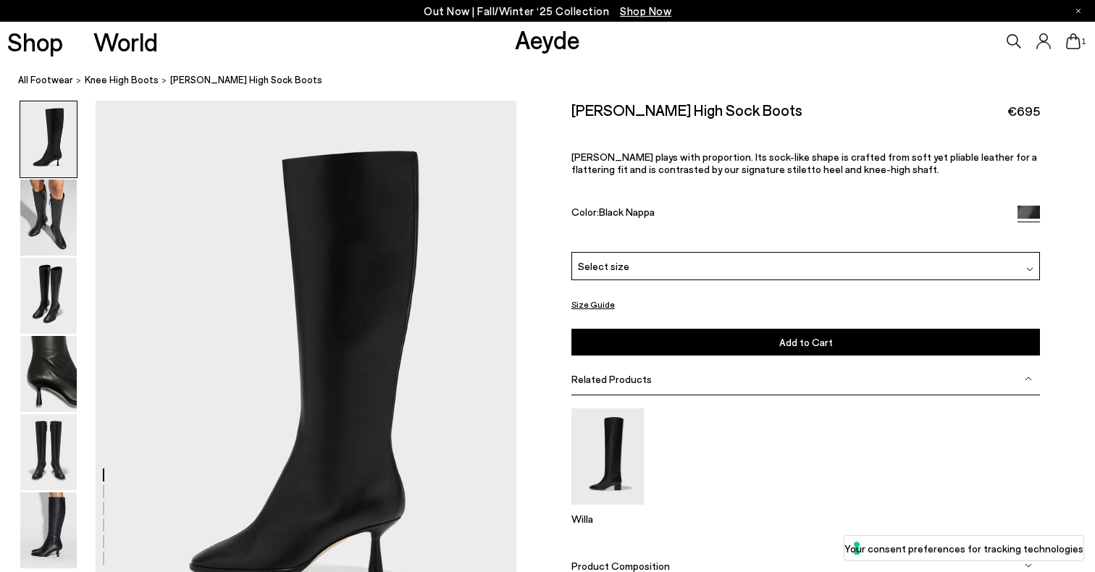
scroll to position [41, 0]
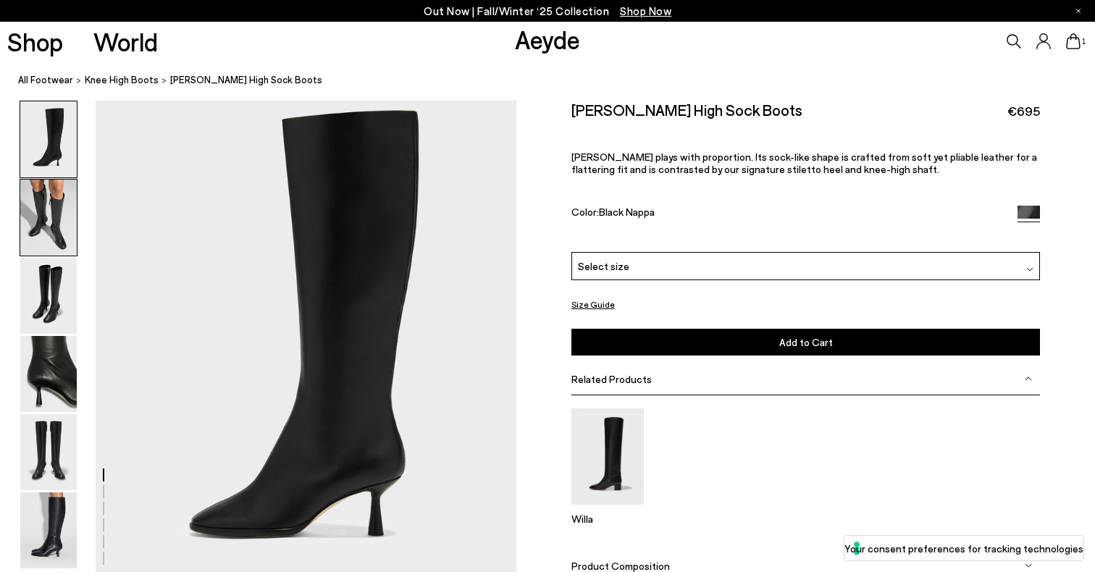
click at [59, 229] on img at bounding box center [48, 218] width 56 height 76
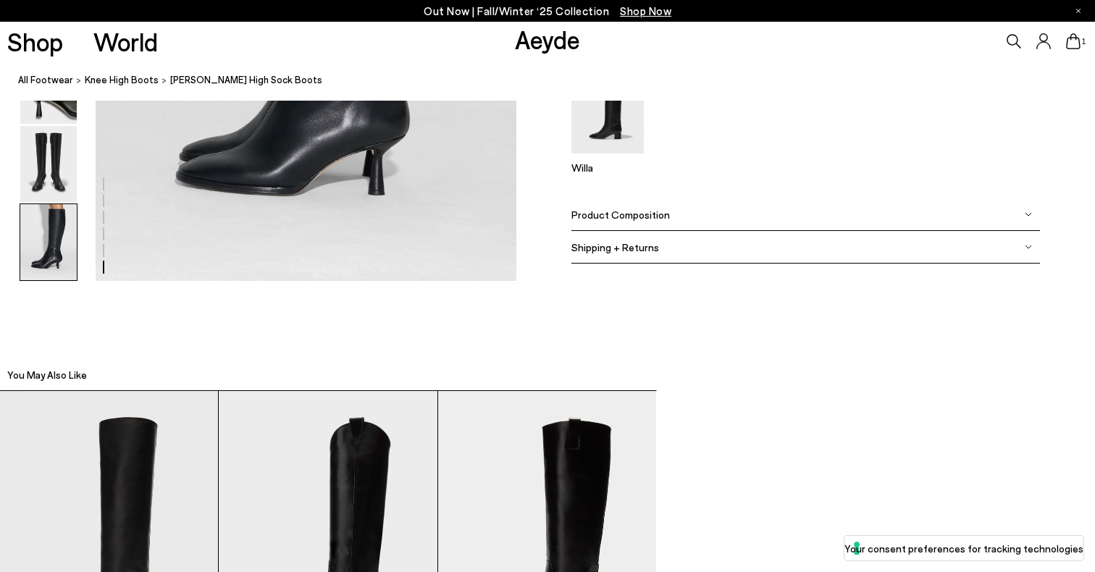
scroll to position [3179, 0]
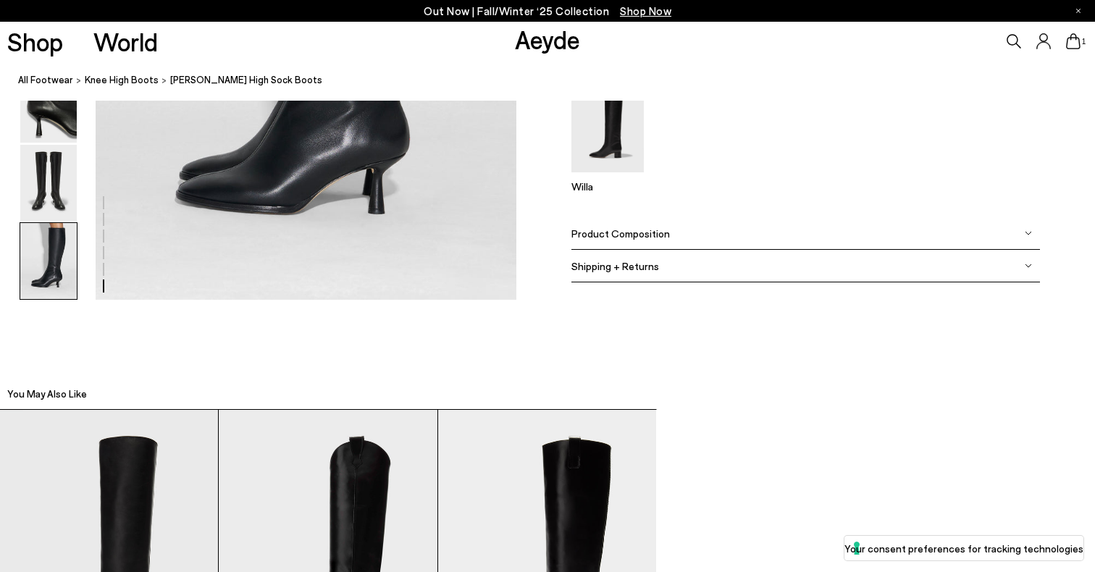
click at [626, 230] on span "Product Composition" at bounding box center [620, 233] width 98 height 12
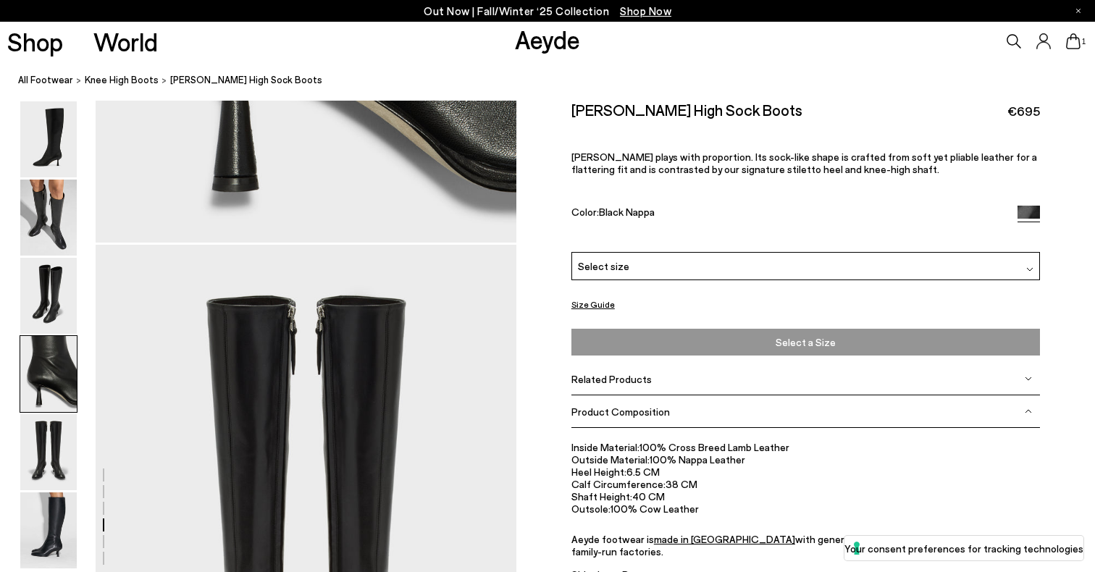
scroll to position [2070, 0]
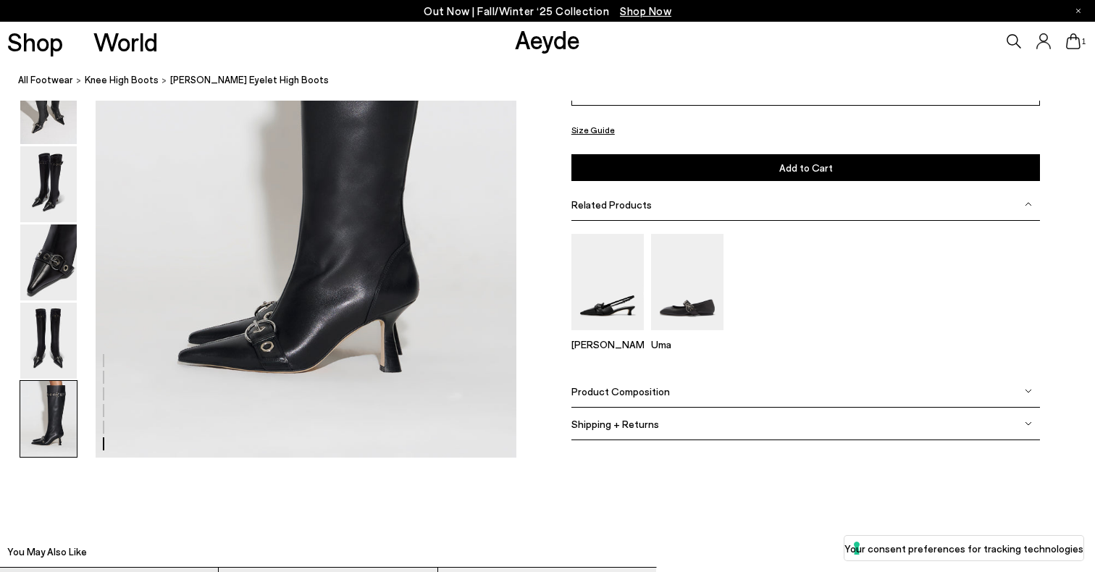
scroll to position [3016, 0]
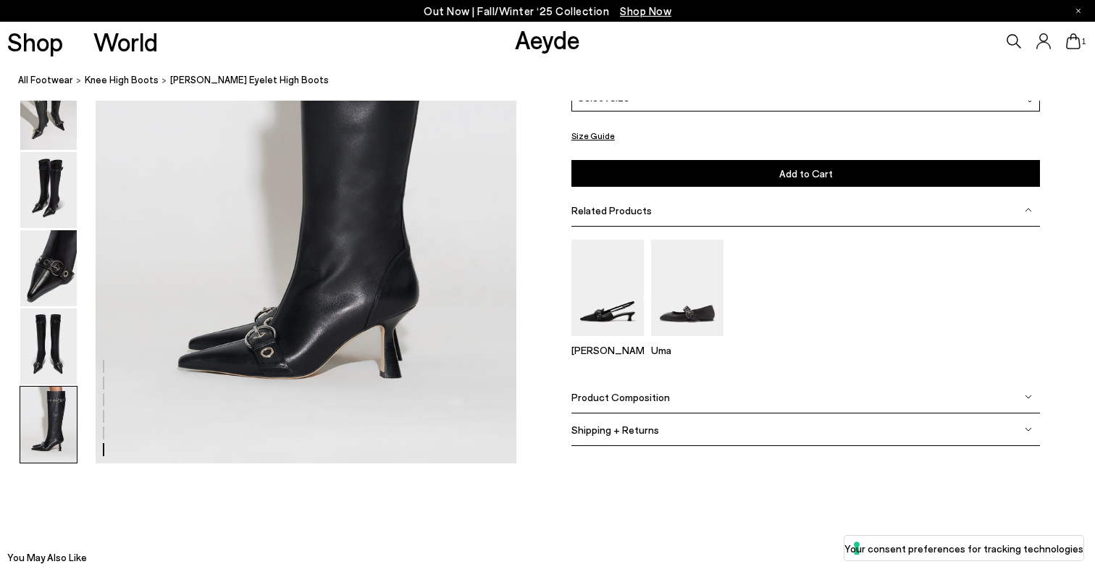
click at [653, 393] on span "Product Composition" at bounding box center [620, 396] width 98 height 12
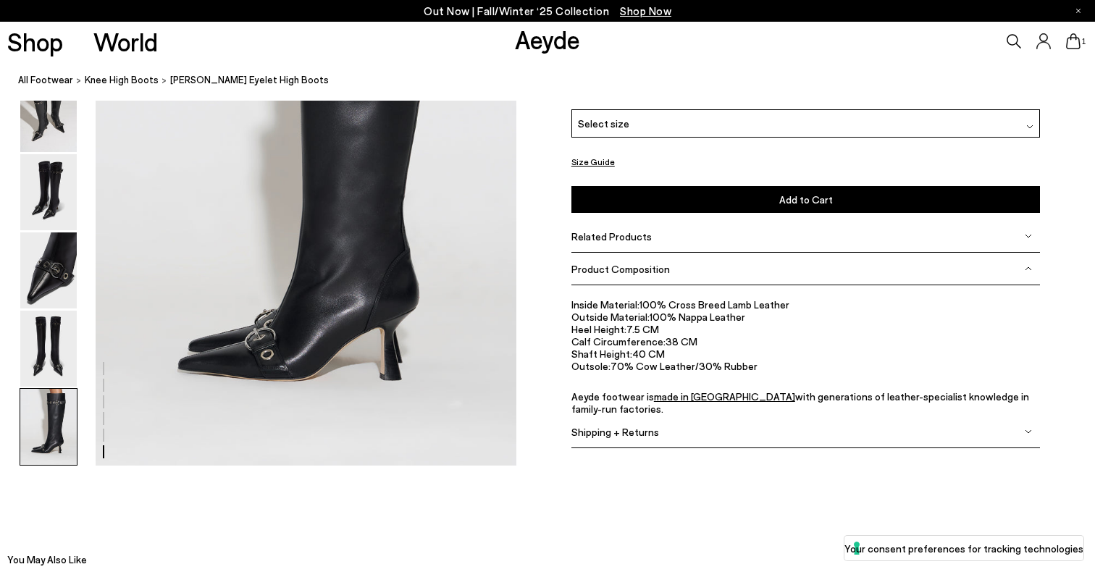
scroll to position [3021, 0]
